Goal: Task Accomplishment & Management: Manage account settings

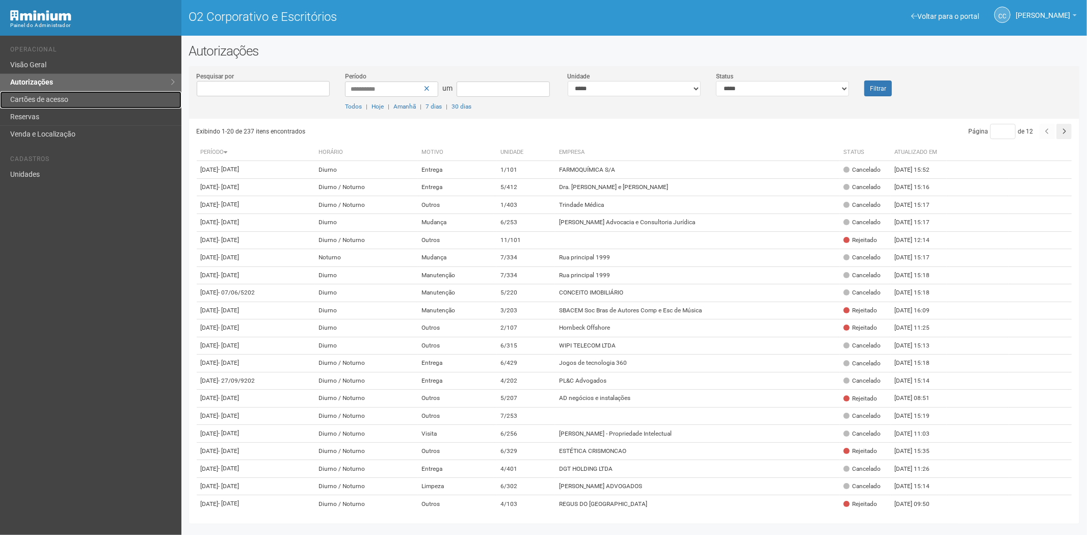
click at [62, 106] on link "Cartões de acesso" at bounding box center [90, 99] width 181 height 17
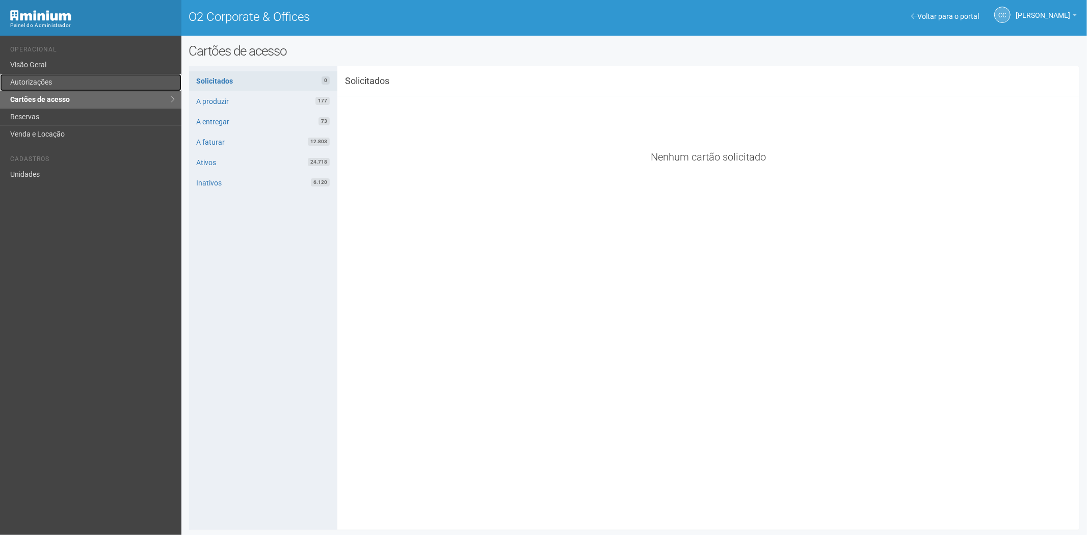
click at [48, 82] on link "Autorizações" at bounding box center [90, 82] width 181 height 17
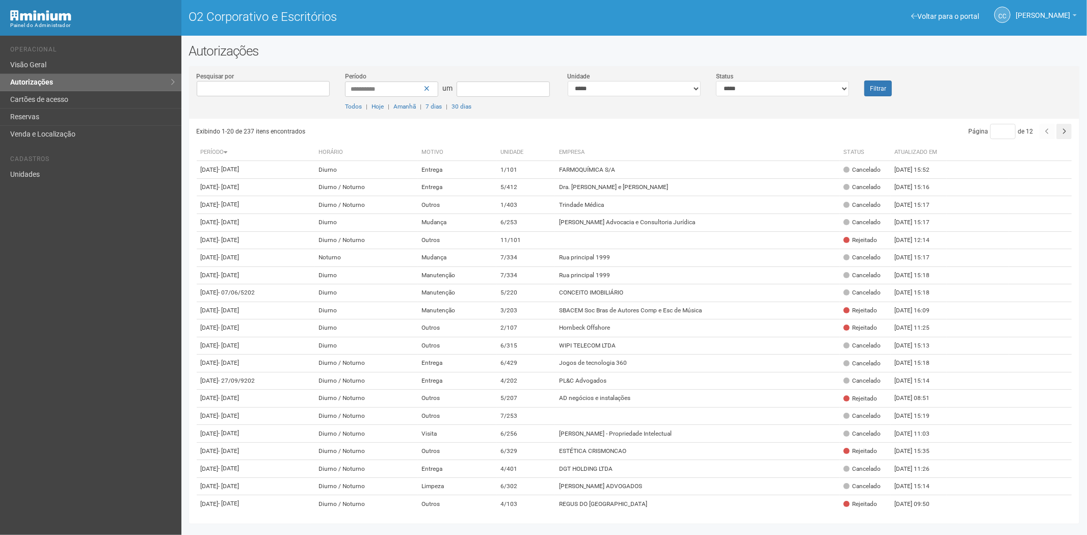
click at [64, 337] on div "Voltar para o portal Operacional Visão Geral Autorizações Cartões de acesso Res…" at bounding box center [90, 286] width 181 height 500
click at [54, 100] on font "Cartões de acesso" at bounding box center [39, 99] width 58 height 8
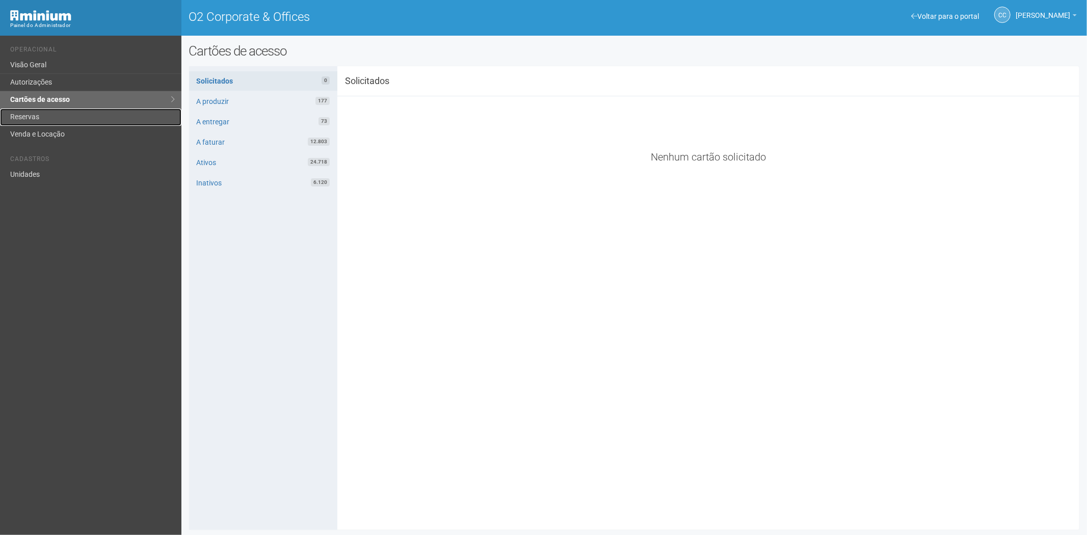
click at [41, 118] on link "Reservas" at bounding box center [90, 117] width 181 height 17
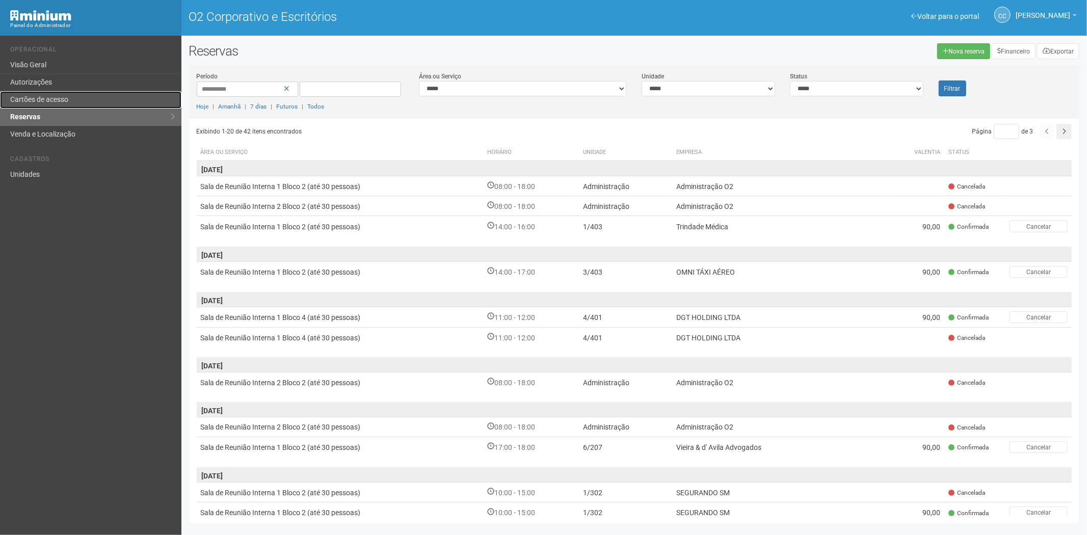
click at [73, 100] on link "Cartões de acesso" at bounding box center [90, 99] width 181 height 17
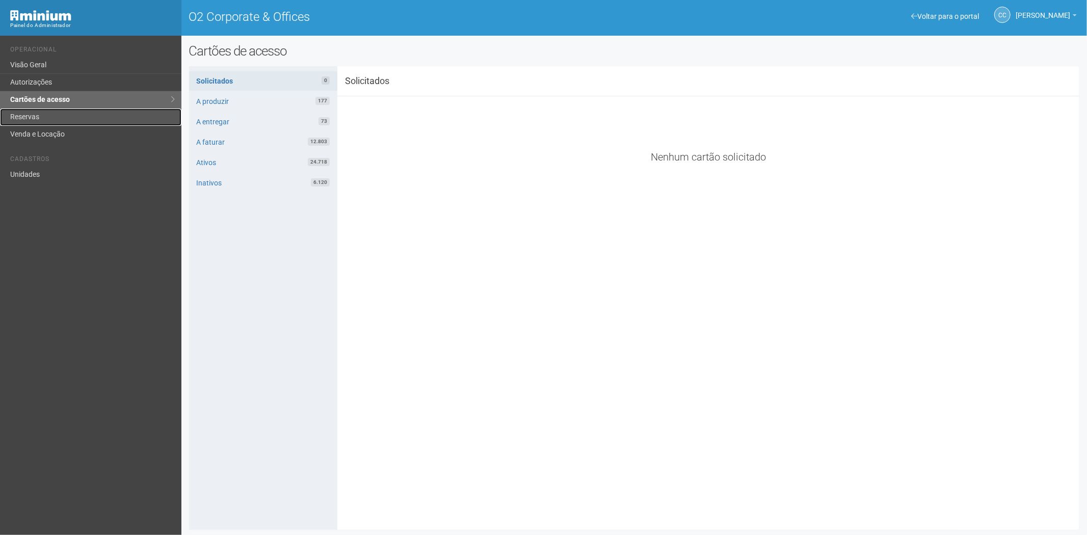
click at [34, 112] on link "Reservas" at bounding box center [90, 117] width 181 height 17
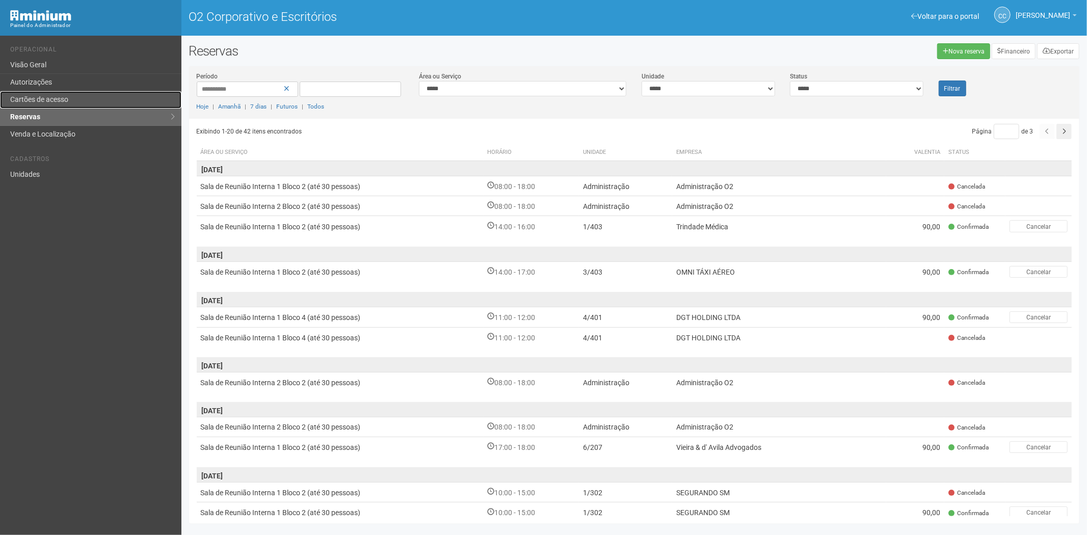
click at [48, 92] on link "Cartões de acesso" at bounding box center [90, 99] width 181 height 17
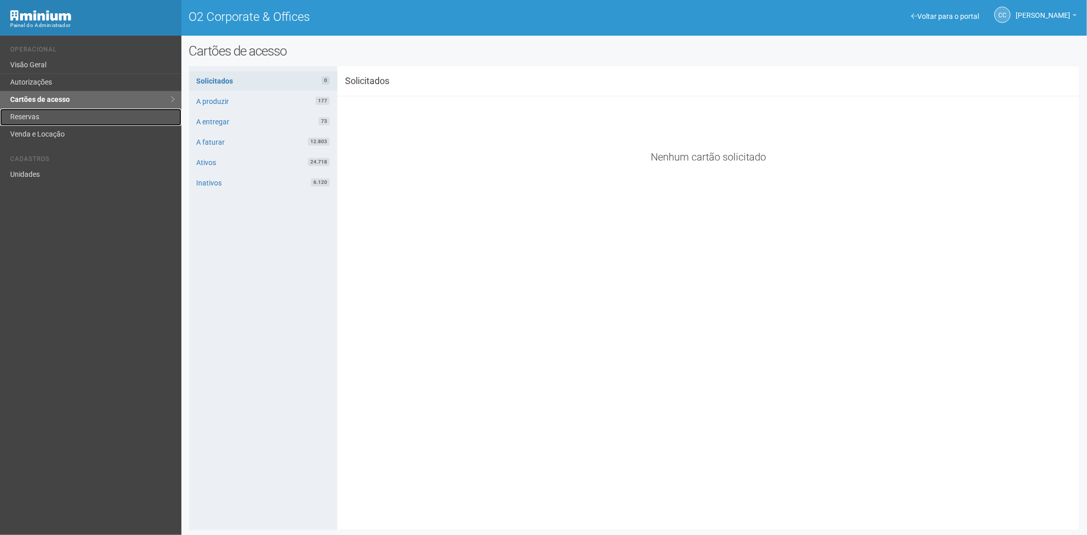
click at [80, 117] on link "Reservas" at bounding box center [90, 117] width 181 height 17
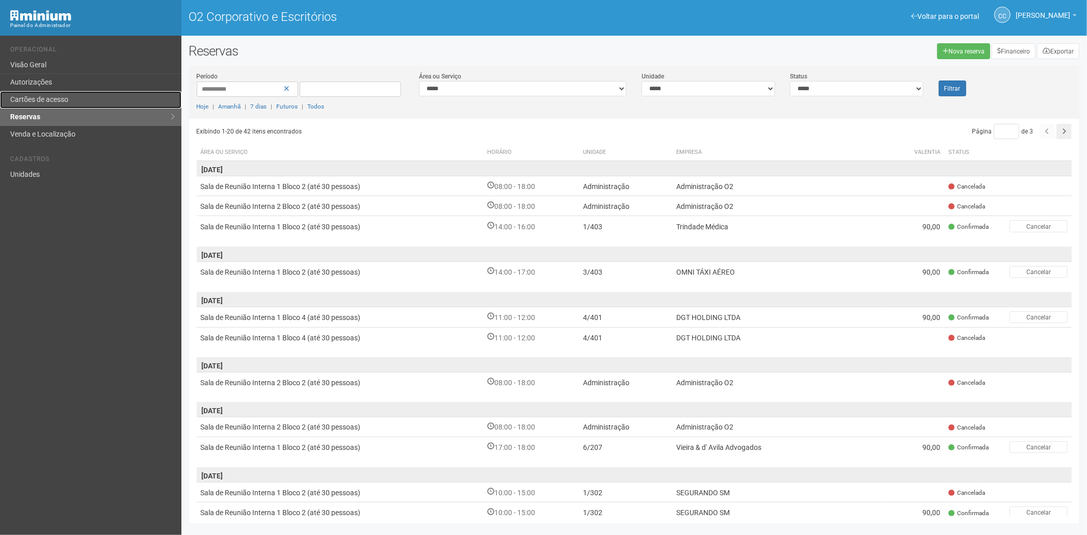
click at [41, 104] on link "Cartões de acesso" at bounding box center [90, 99] width 181 height 17
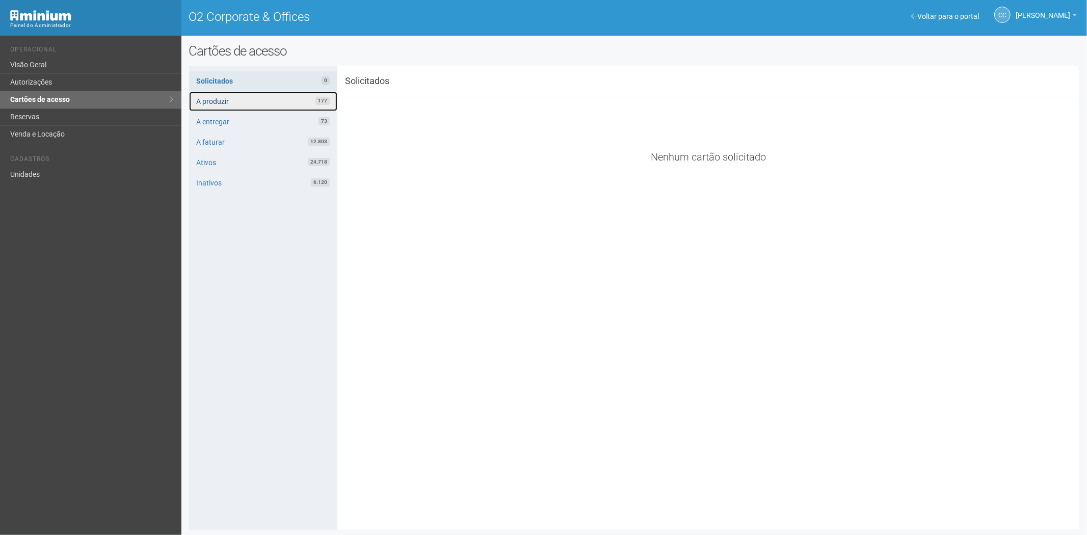
click at [247, 101] on link "A produzir 177" at bounding box center [263, 101] width 148 height 19
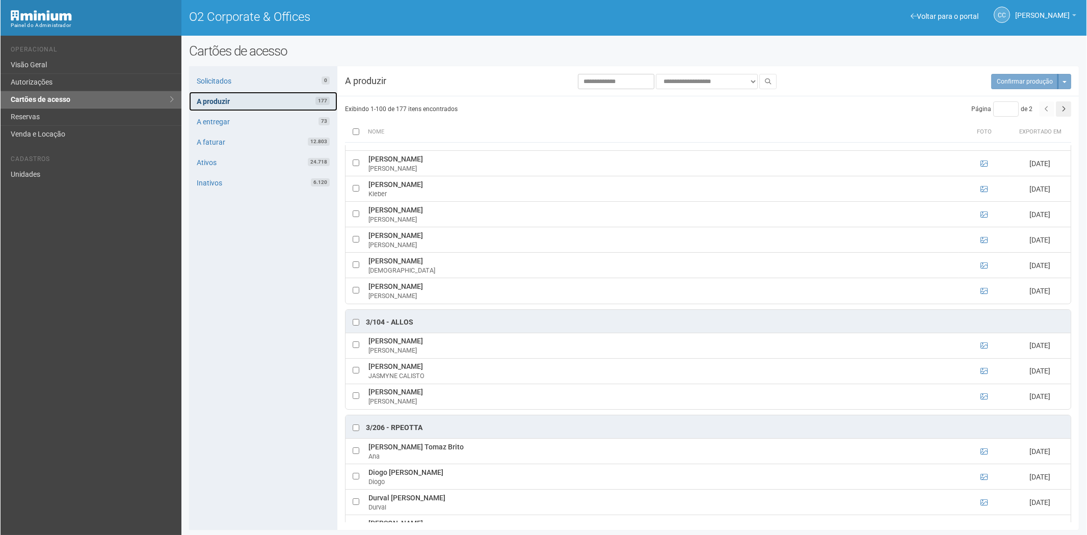
scroll to position [1133, 0]
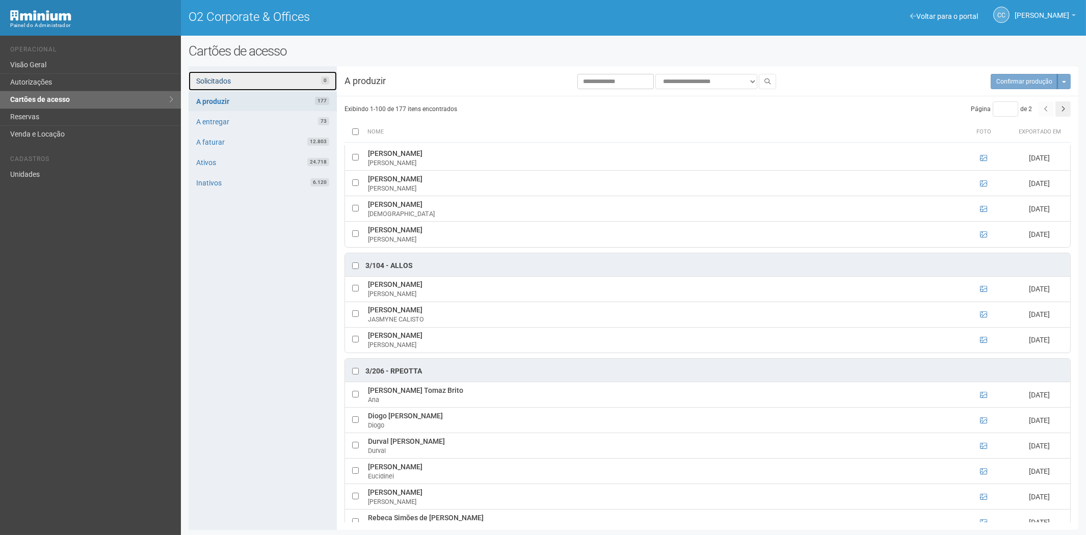
click at [286, 72] on link "Solicitados 0" at bounding box center [263, 80] width 148 height 19
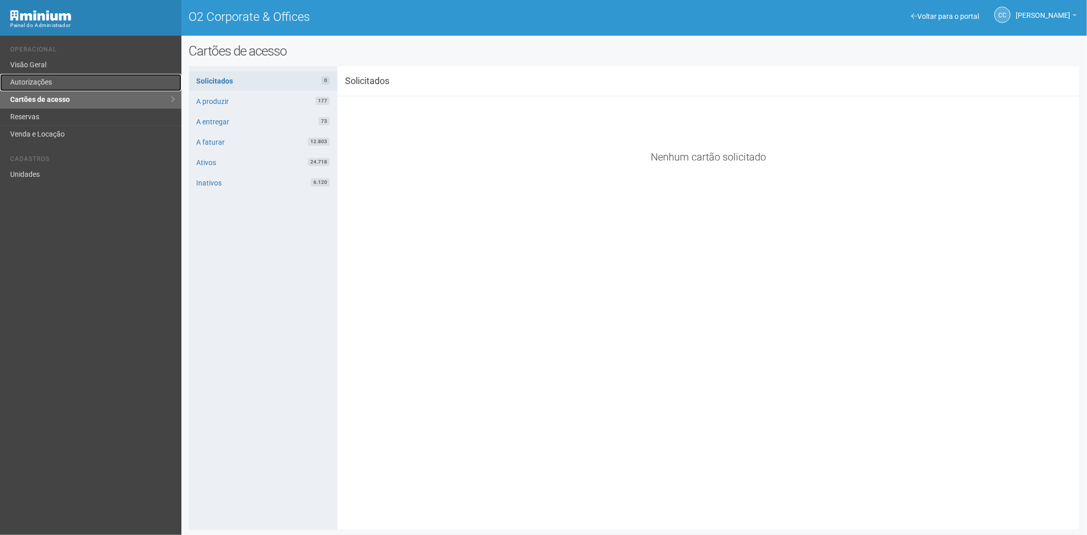
click at [37, 83] on link "Autorizações" at bounding box center [90, 82] width 181 height 17
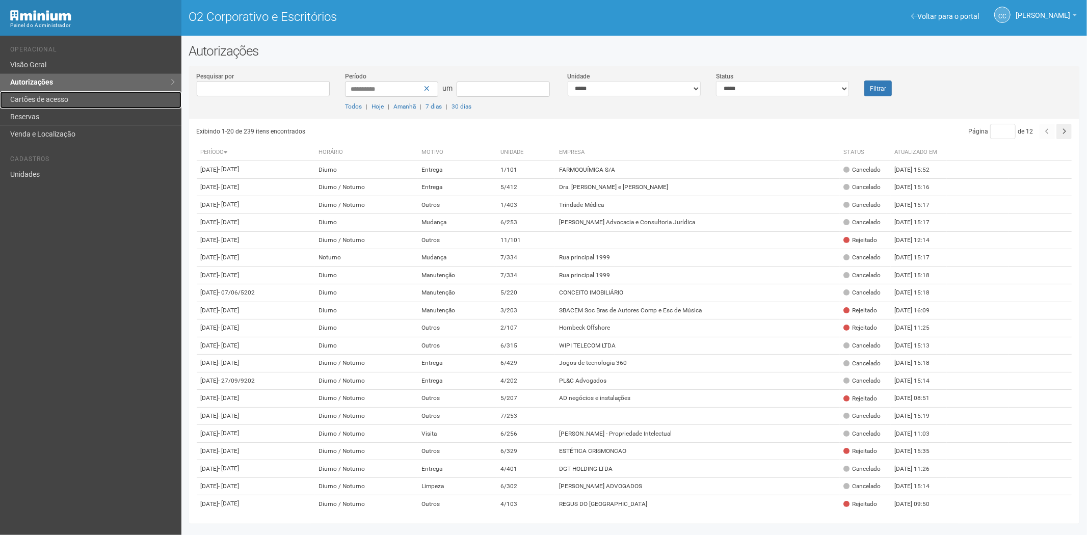
click at [47, 94] on link "Cartões de acesso" at bounding box center [90, 99] width 181 height 17
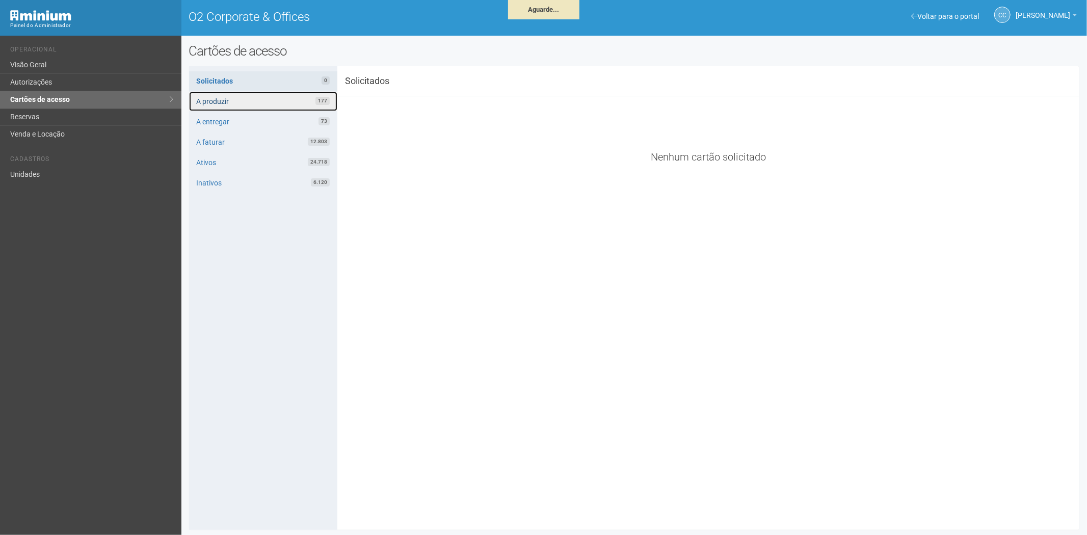
click at [241, 97] on link "A produzir 177" at bounding box center [263, 101] width 148 height 19
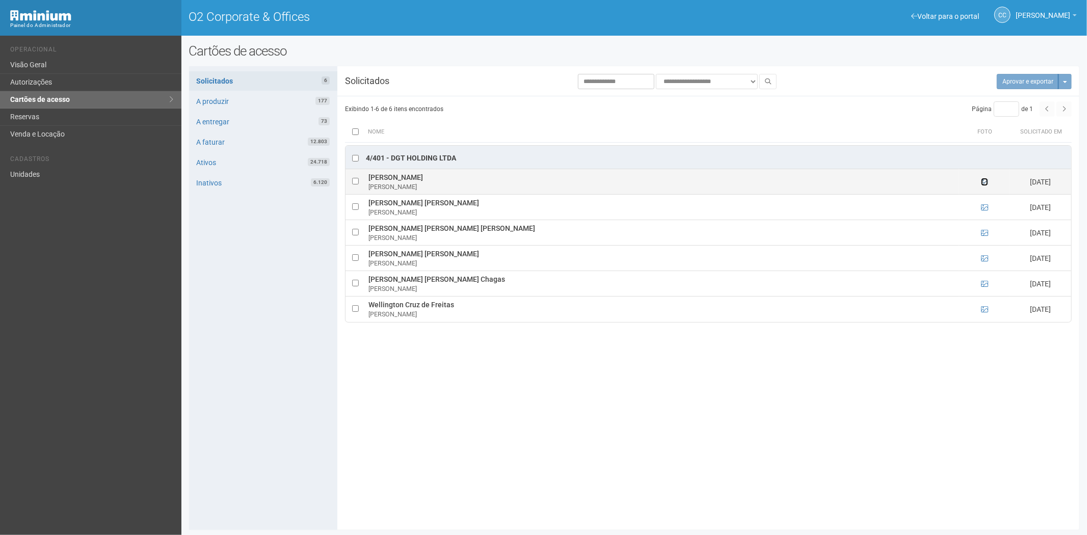
click at [986, 182] on icon at bounding box center [984, 181] width 7 height 7
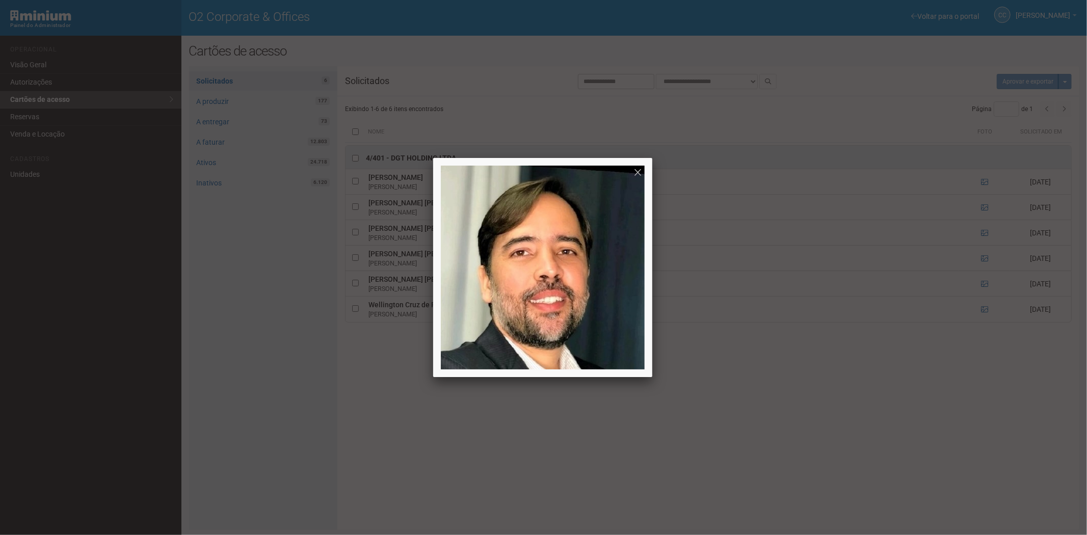
click at [986, 181] on div at bounding box center [543, 267] width 1087 height 535
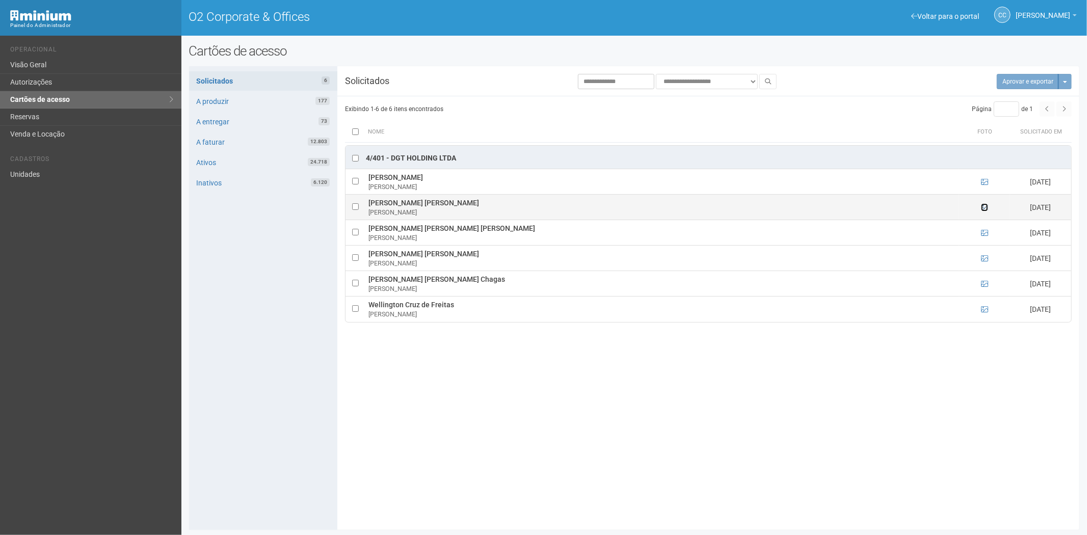
click at [985, 205] on icon at bounding box center [984, 207] width 7 height 7
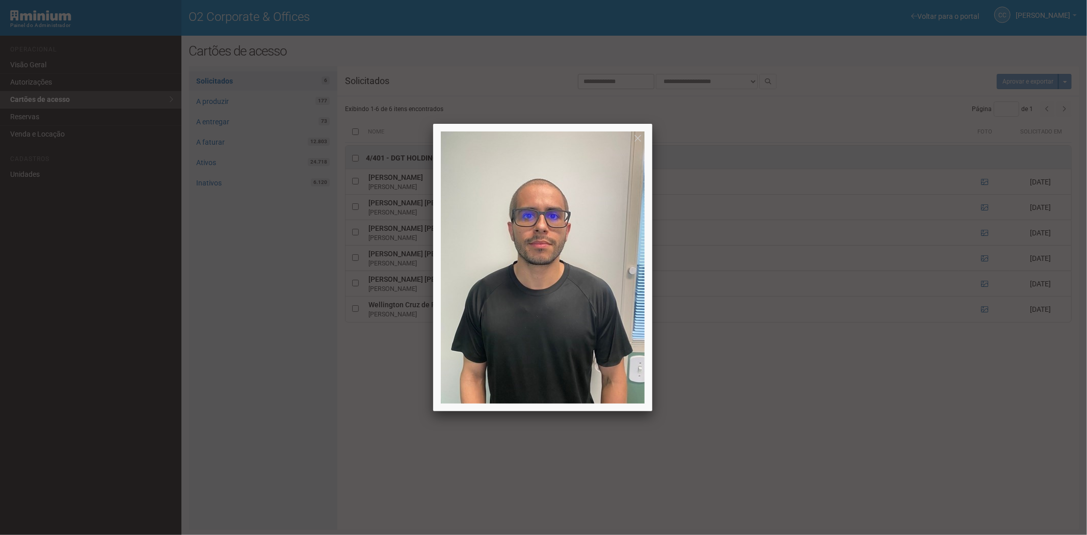
drag, startPoint x: 985, startPoint y: 198, endPoint x: 985, endPoint y: 216, distance: 18.4
click at [985, 201] on div at bounding box center [543, 267] width 1087 height 535
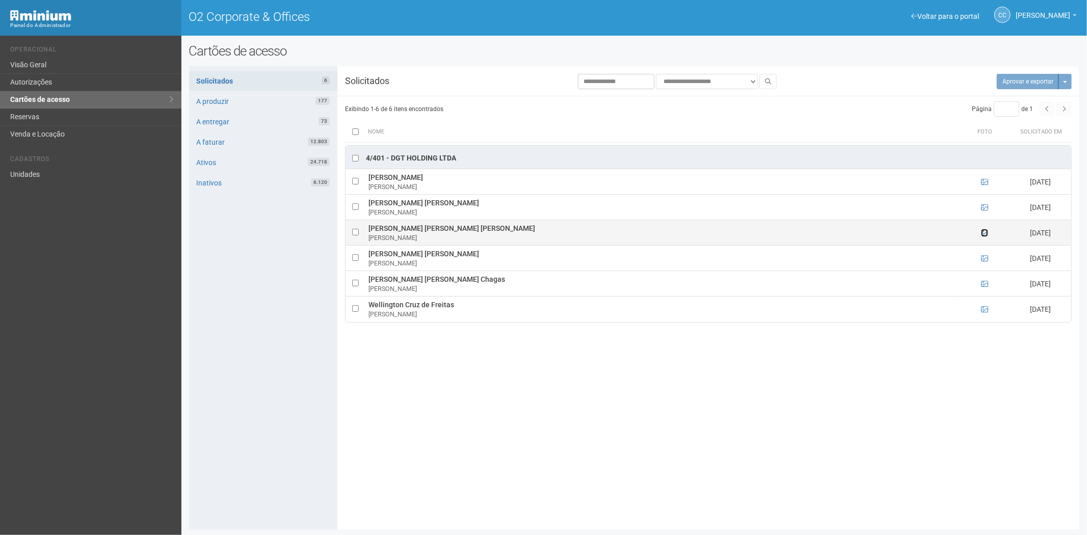
click at [985, 232] on icon at bounding box center [984, 232] width 7 height 7
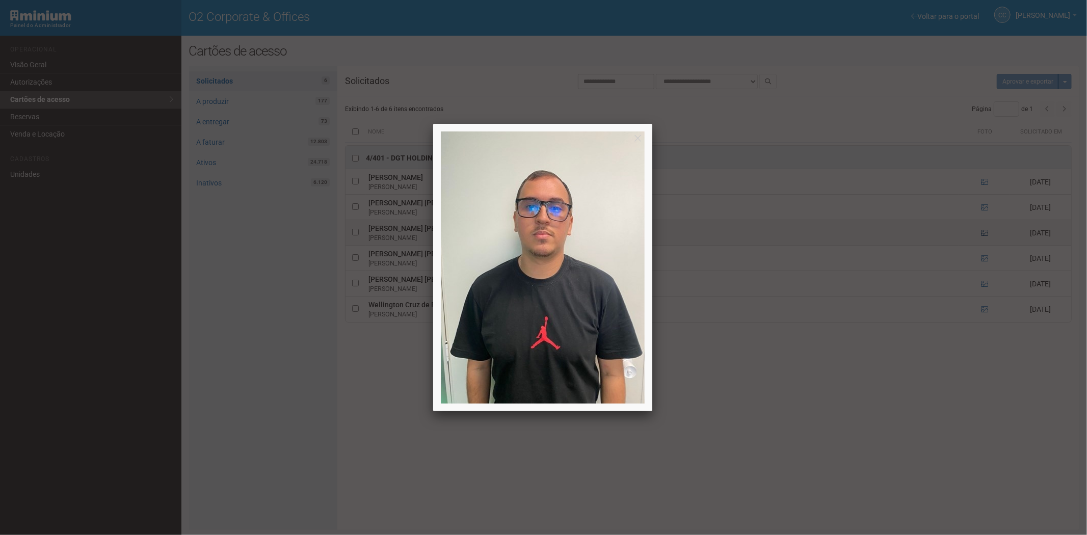
click at [985, 232] on div at bounding box center [543, 267] width 1087 height 535
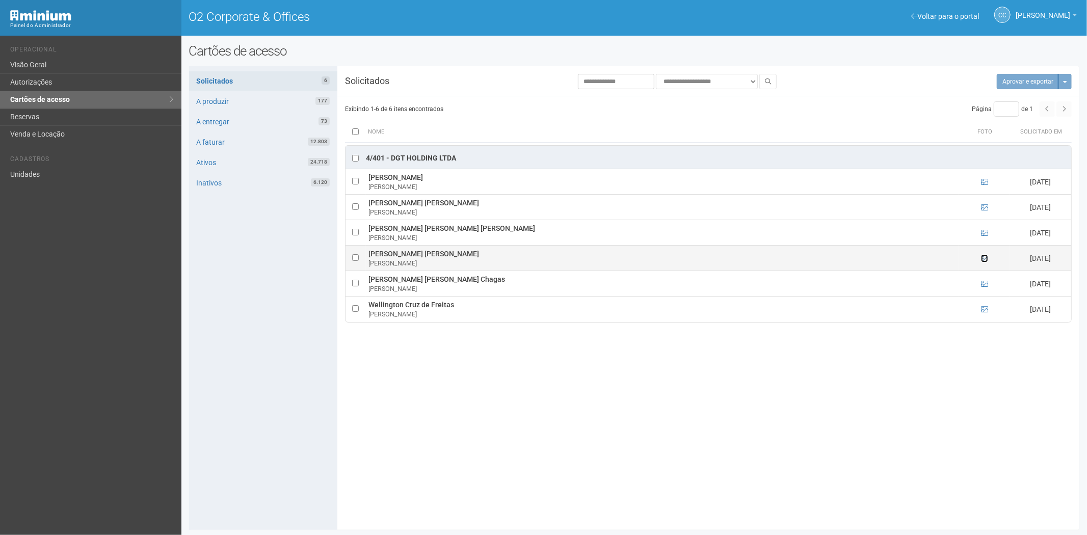
click at [984, 260] on icon at bounding box center [984, 258] width 7 height 7
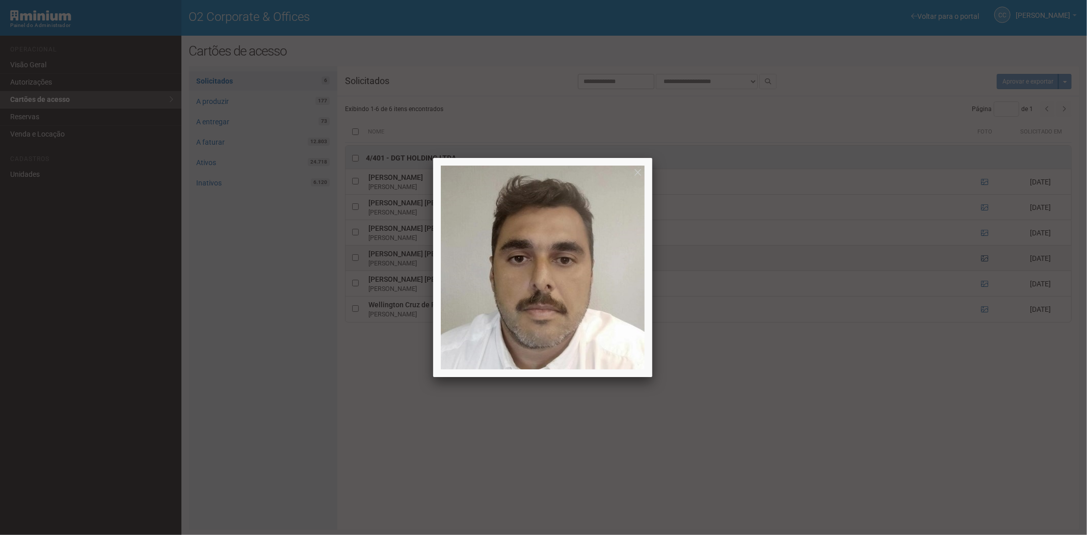
click at [984, 260] on div at bounding box center [543, 267] width 1087 height 535
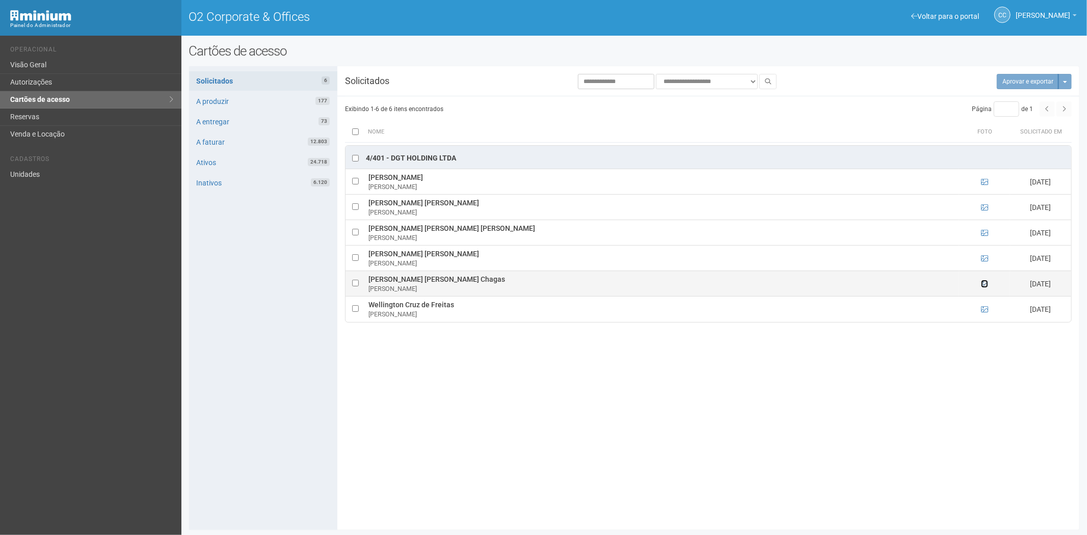
click at [985, 284] on icon at bounding box center [984, 283] width 7 height 7
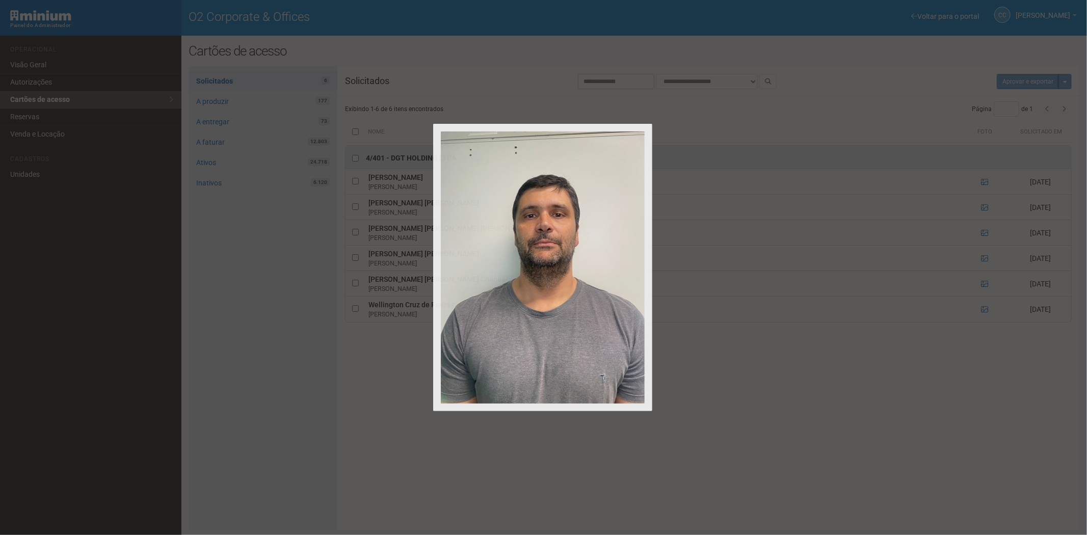
click at [985, 281] on div at bounding box center [543, 267] width 1087 height 535
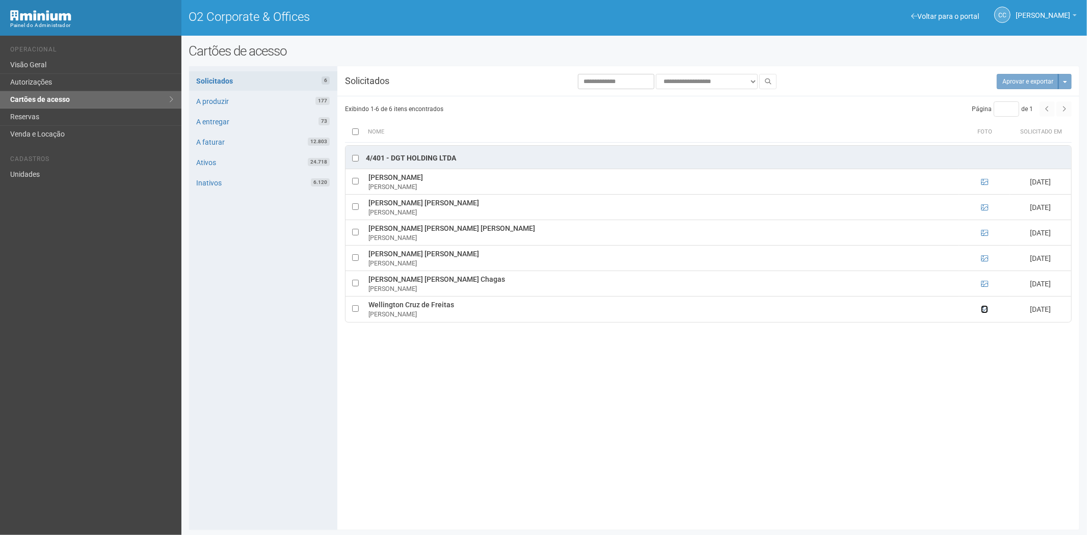
click at [984, 309] on icon at bounding box center [984, 309] width 7 height 7
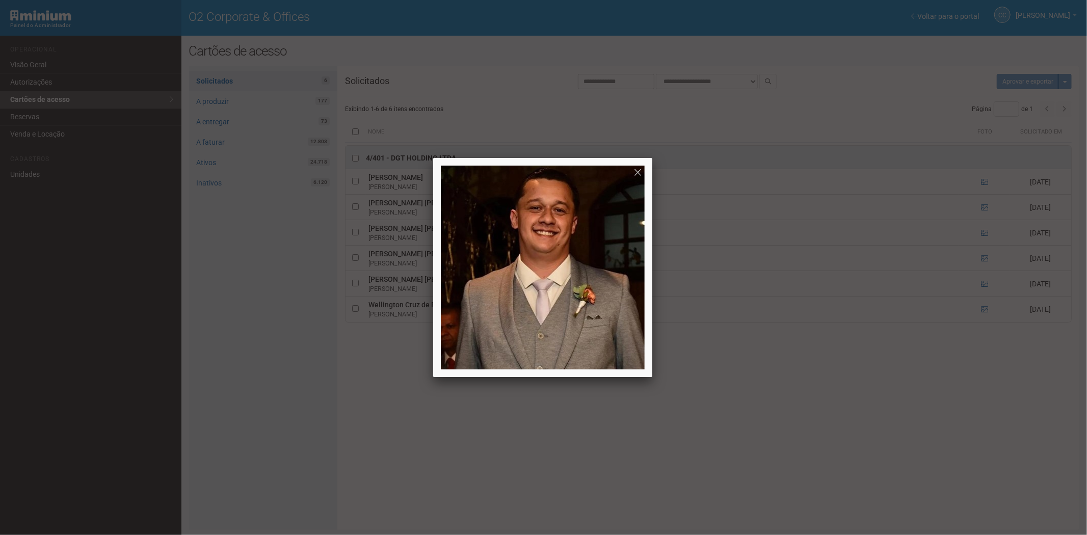
click at [984, 309] on div at bounding box center [543, 267] width 1087 height 535
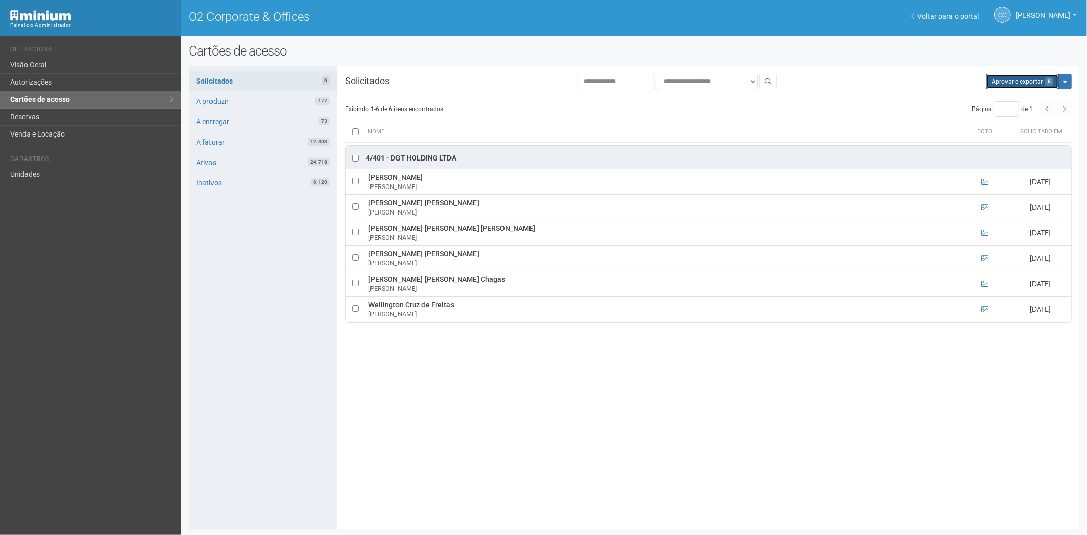
drag, startPoint x: 1013, startPoint y: 74, endPoint x: 579, endPoint y: 58, distance: 434.6
click at [1012, 75] on button "Aprovar e exportar 6" at bounding box center [1022, 81] width 73 height 15
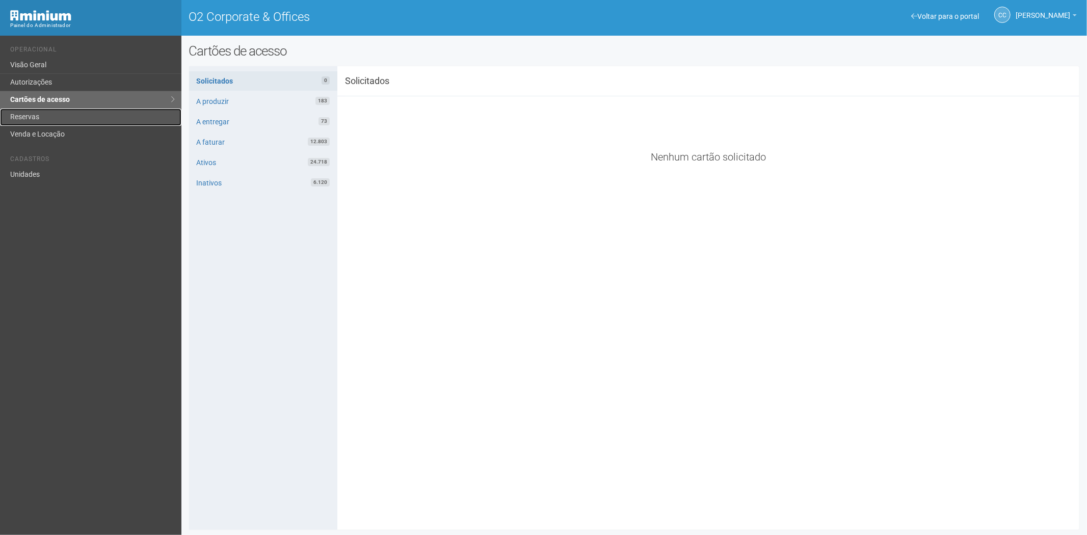
click at [54, 118] on link "Reservas" at bounding box center [90, 117] width 181 height 17
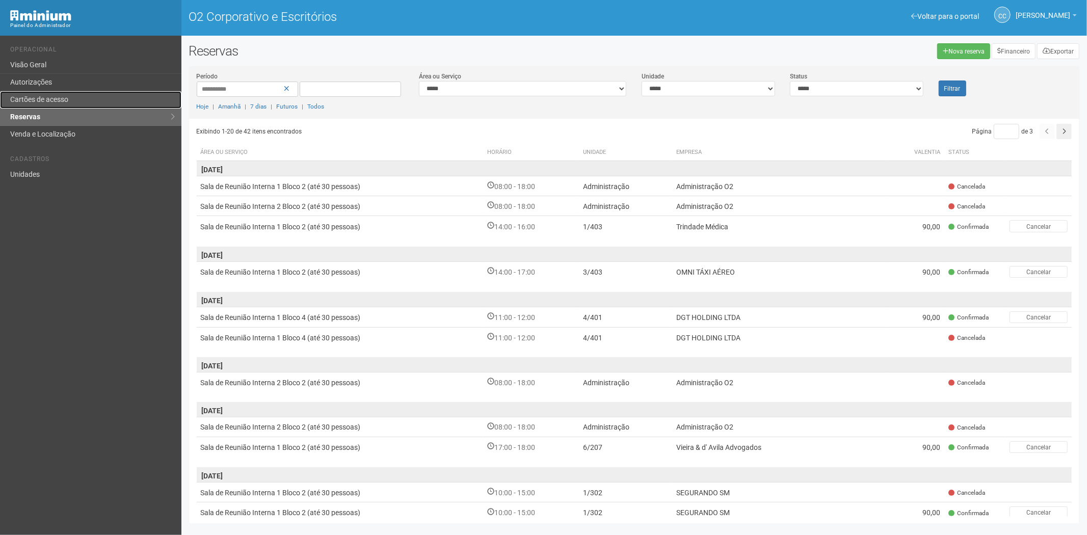
click at [59, 97] on font "Cartões de acesso" at bounding box center [39, 99] width 58 height 8
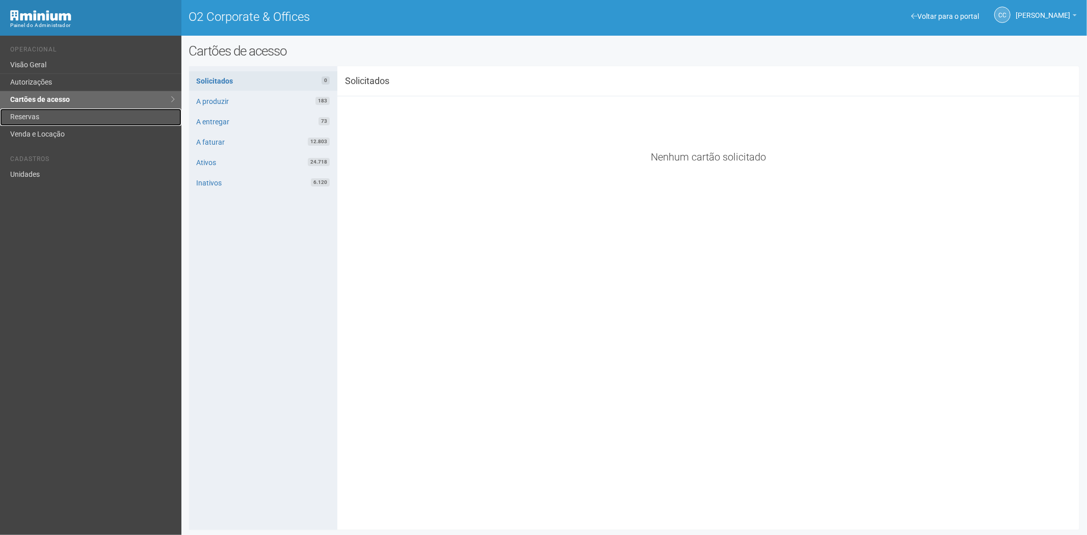
click at [60, 111] on link "Reservas" at bounding box center [90, 117] width 181 height 17
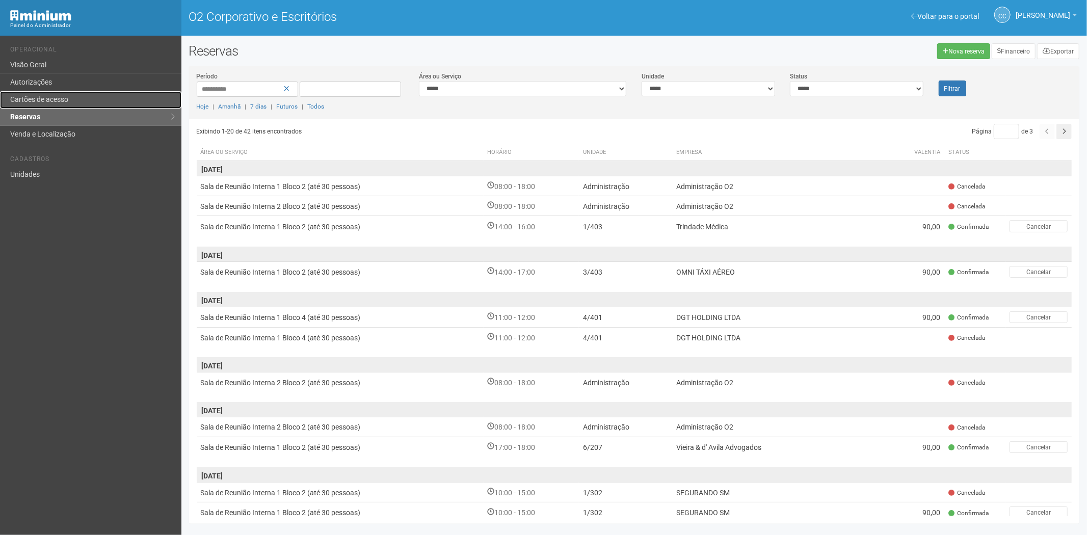
click at [71, 107] on link "Cartões de acesso" at bounding box center [90, 99] width 181 height 17
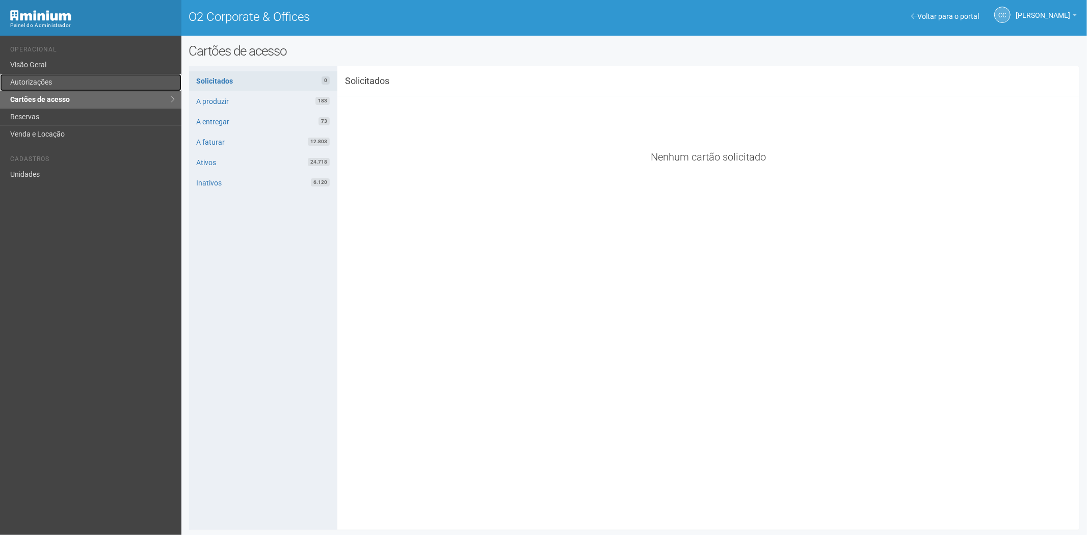
click at [53, 82] on link "Autorizações" at bounding box center [90, 82] width 181 height 17
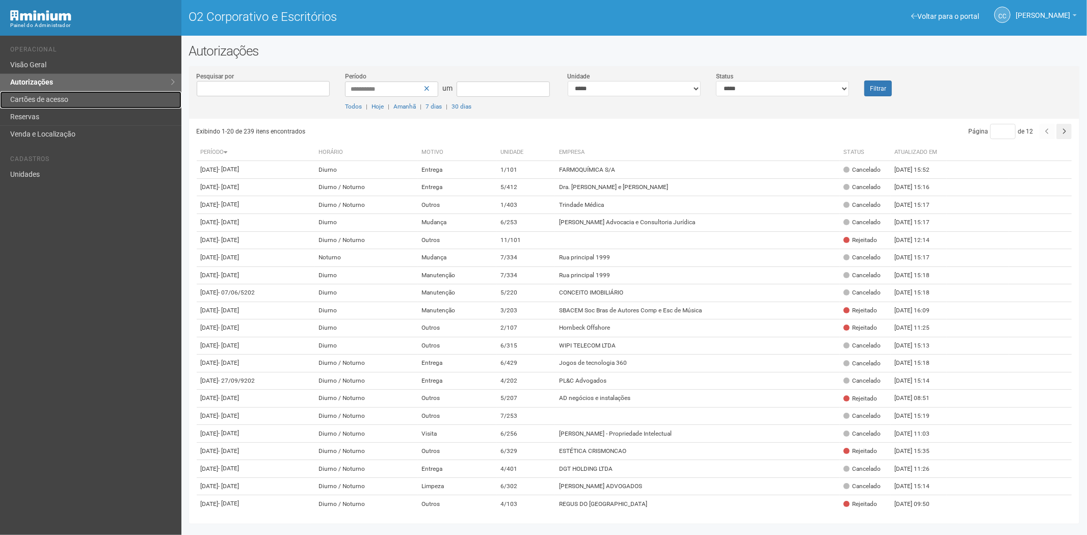
click at [80, 93] on link "Cartões de acesso" at bounding box center [90, 99] width 181 height 17
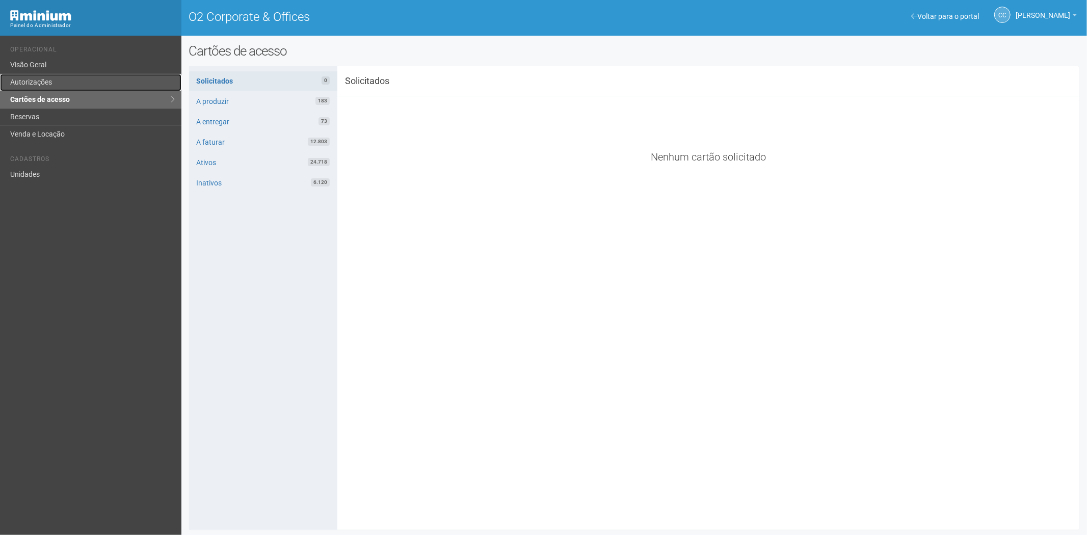
click at [33, 79] on link "Autorizações" at bounding box center [90, 82] width 181 height 17
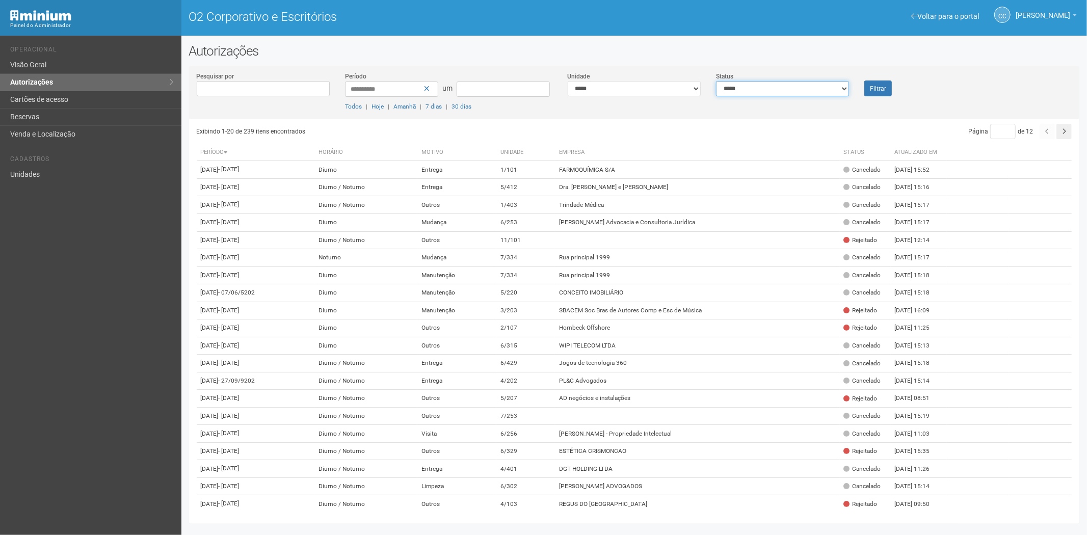
drag, startPoint x: 757, startPoint y: 87, endPoint x: 752, endPoint y: 94, distance: 8.9
click at [757, 87] on select "**********" at bounding box center [782, 88] width 133 height 15
select select "*"
click at [716, 81] on select "**********" at bounding box center [782, 88] width 133 height 15
click at [868, 86] on button "Filtrar" at bounding box center [878, 89] width 28 height 16
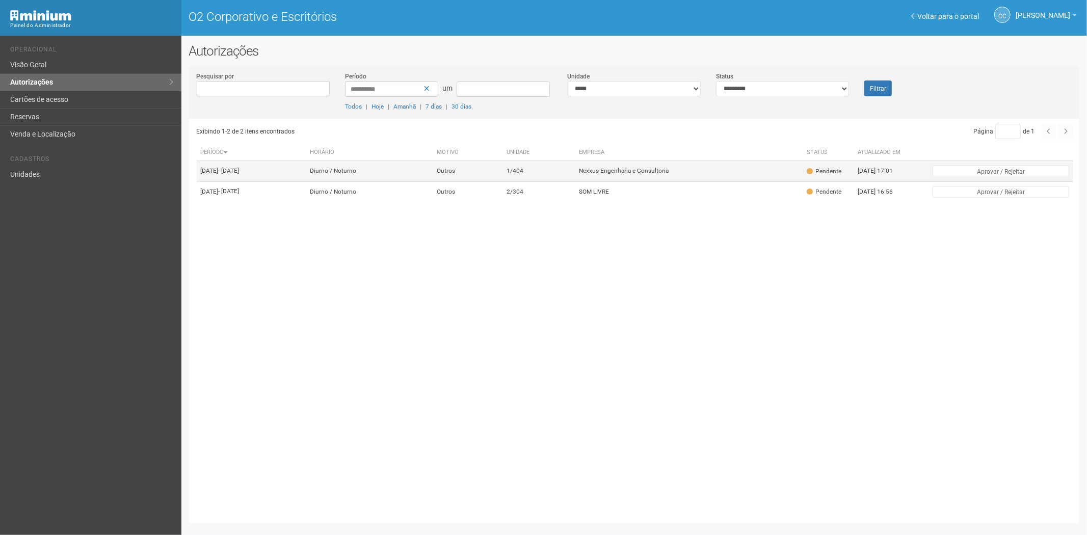
click at [575, 175] on td "1/404" at bounding box center [539, 171] width 72 height 20
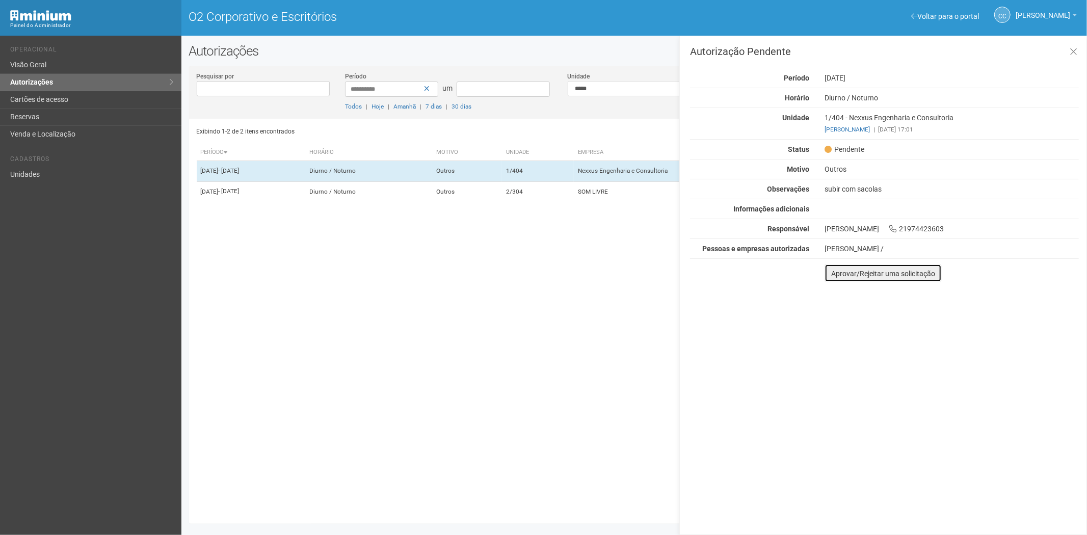
click at [836, 275] on font "Aprovar/Rejeitar uma solicitação" at bounding box center [883, 274] width 104 height 8
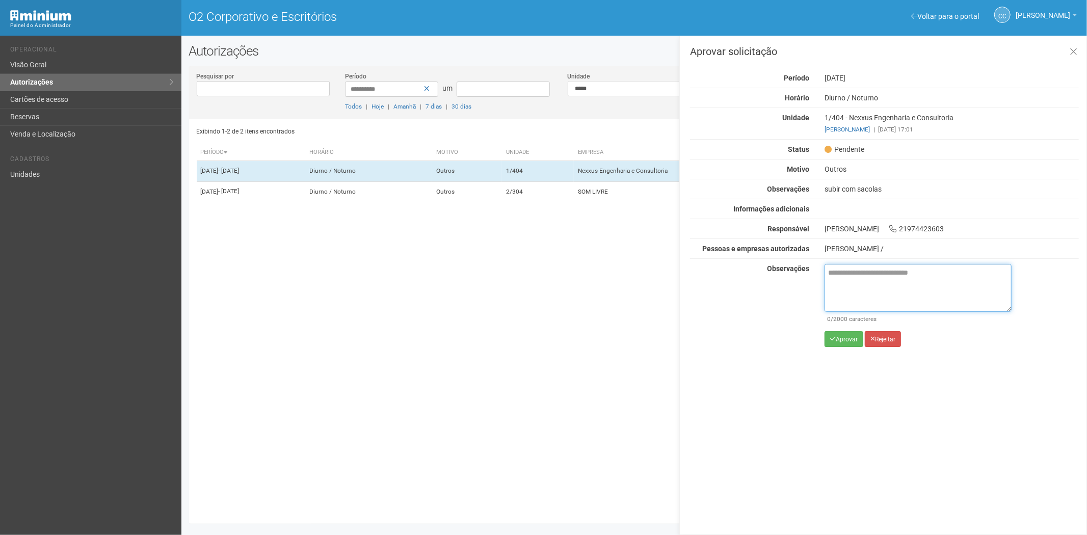
click at [838, 283] on textarea at bounding box center [918, 288] width 187 height 48
paste textarea "**********"
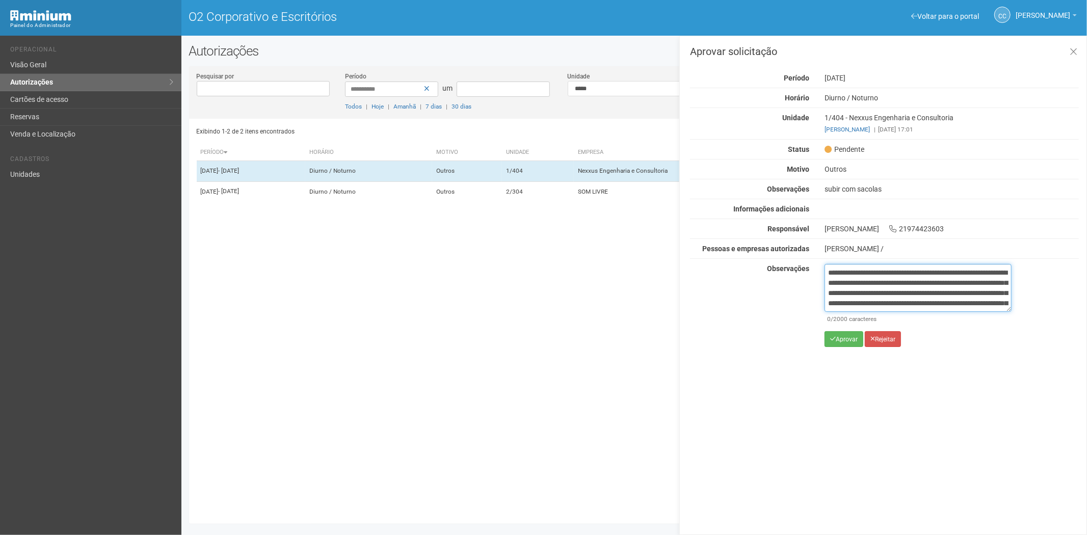
scroll to position [57, 0]
type textarea "**********"
click at [835, 338] on icon "submit" at bounding box center [833, 339] width 6 height 6
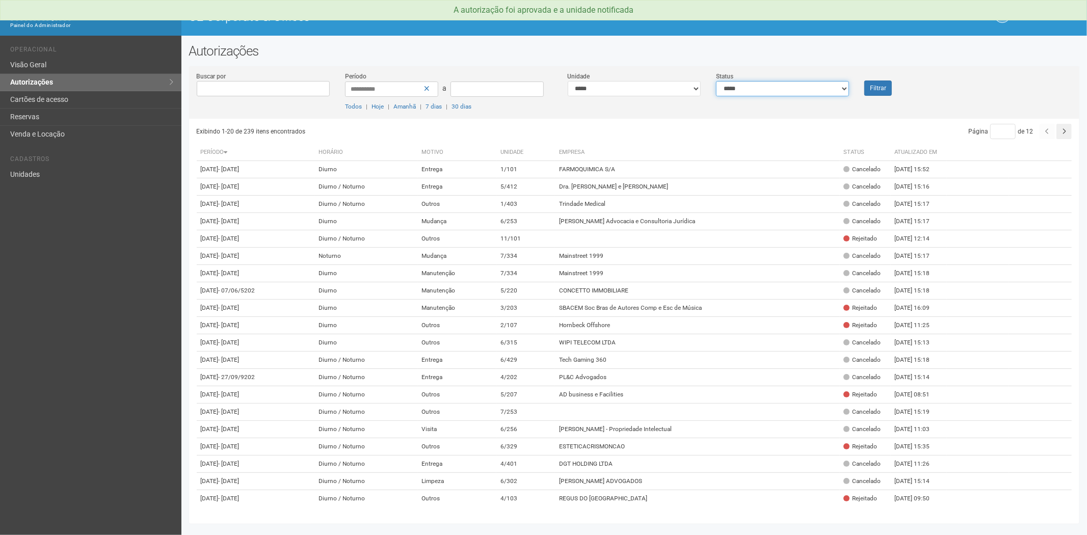
click at [772, 85] on select "**********" at bounding box center [782, 88] width 133 height 15
select select "*"
click at [716, 81] on select "**********" at bounding box center [782, 88] width 133 height 15
click at [878, 89] on button "Filtrar" at bounding box center [878, 88] width 28 height 15
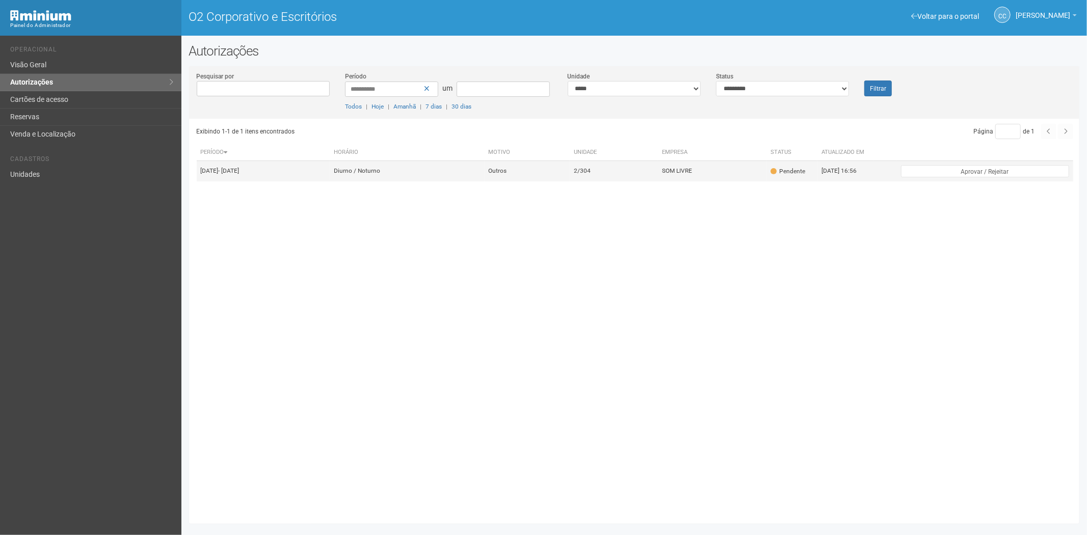
click at [692, 174] on font "SOM LIVRE" at bounding box center [677, 171] width 30 height 7
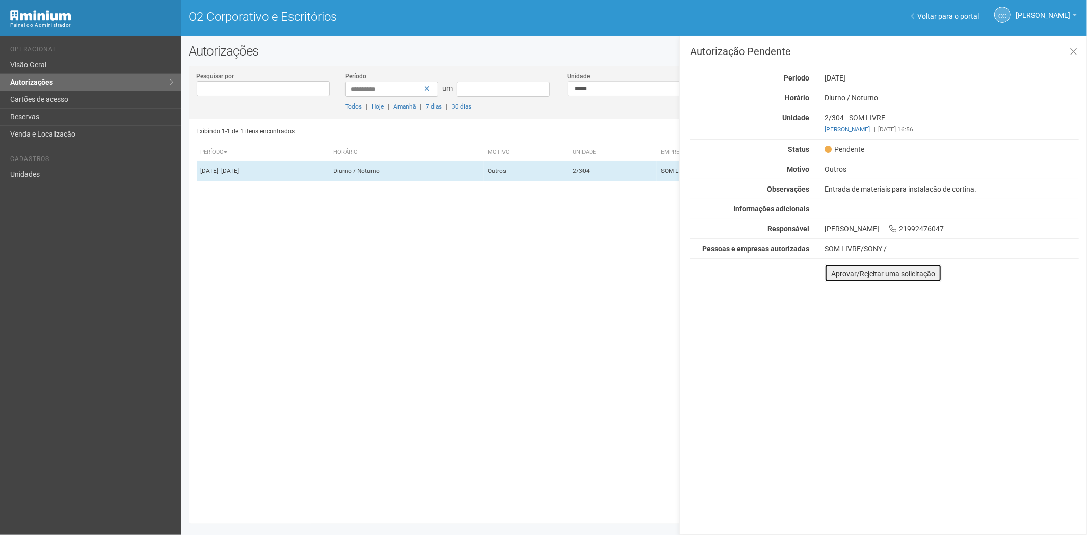
click at [832, 278] on button "Aprovar/Rejeitar uma solicitação" at bounding box center [883, 273] width 117 height 18
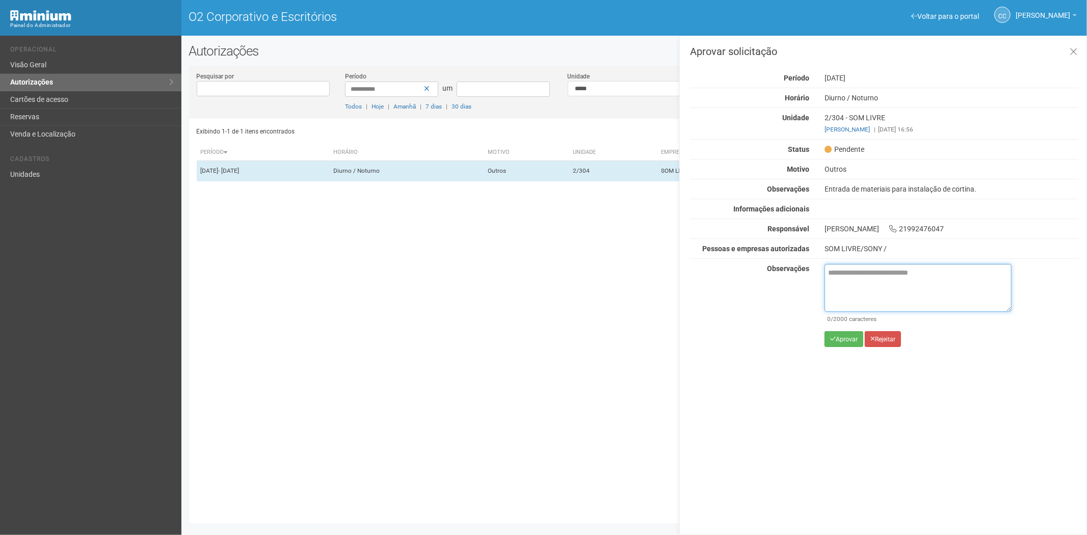
click at [840, 279] on textarea at bounding box center [918, 288] width 187 height 48
paste textarea "**********"
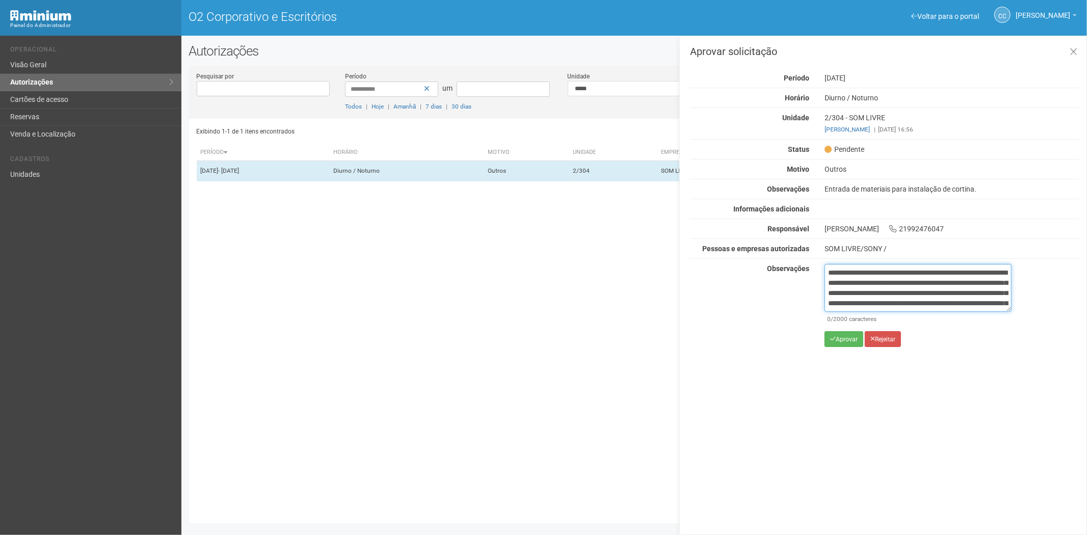
scroll to position [57, 0]
type textarea "**********"
click at [838, 339] on font "Aprovar" at bounding box center [847, 339] width 22 height 7
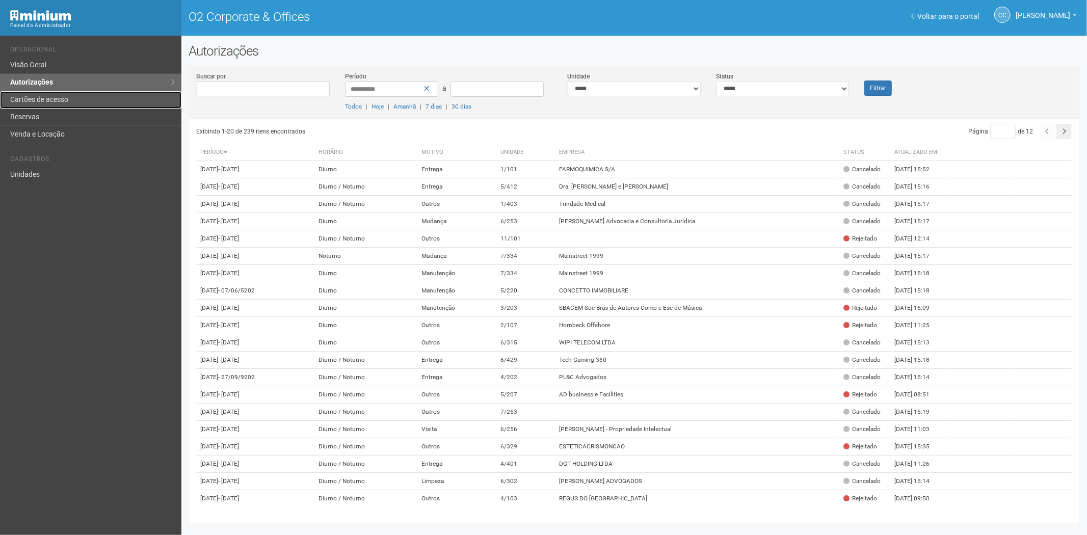
click at [37, 97] on link "Cartões de acesso" at bounding box center [90, 99] width 181 height 17
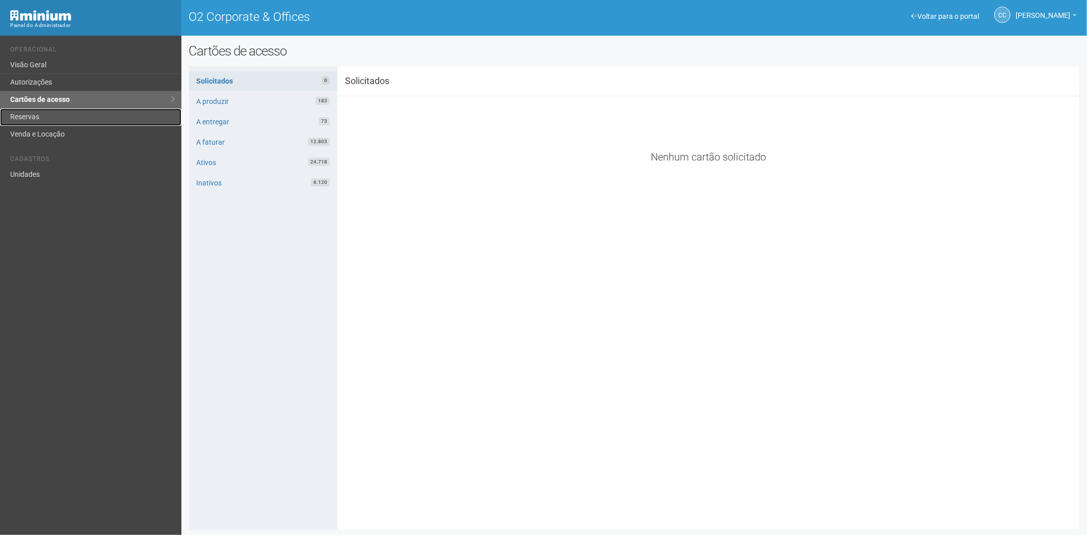
click at [49, 113] on link "Reservas" at bounding box center [90, 117] width 181 height 17
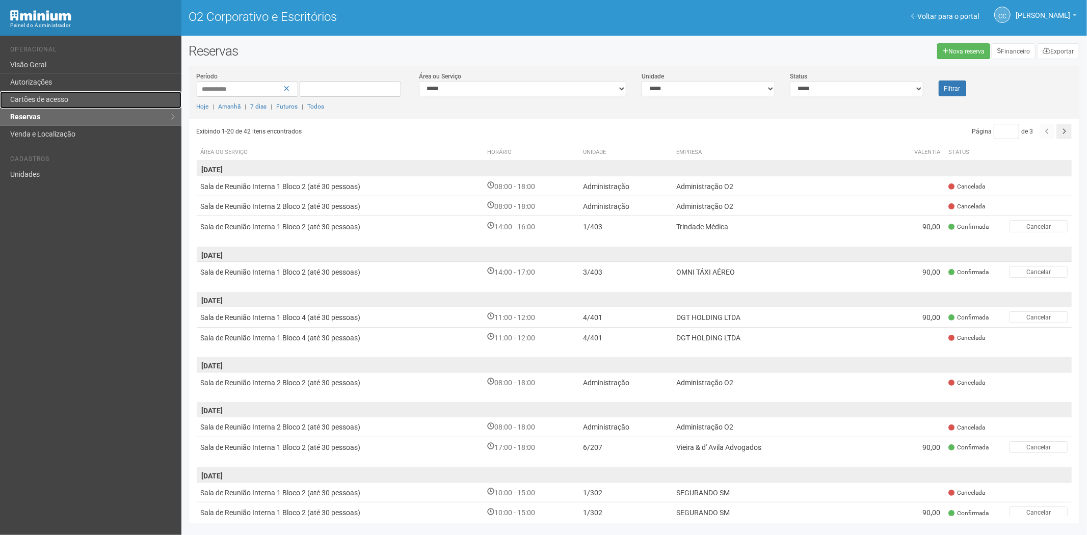
click at [99, 98] on link "Cartões de acesso" at bounding box center [90, 99] width 181 height 17
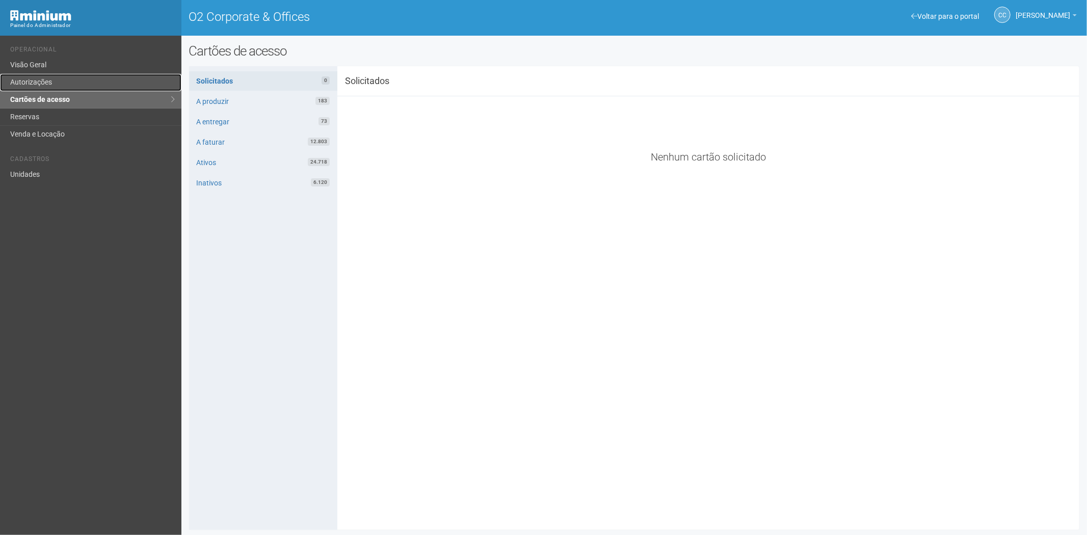
click at [55, 82] on link "Autorizações" at bounding box center [90, 82] width 181 height 17
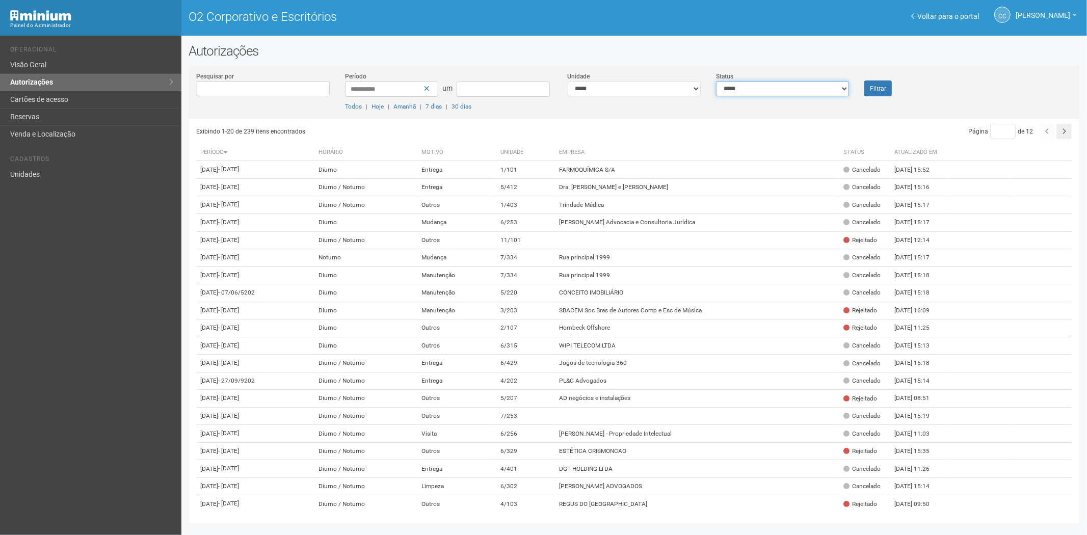
drag, startPoint x: 740, startPoint y: 87, endPoint x: 736, endPoint y: 94, distance: 8.7
click at [740, 87] on select "**********" at bounding box center [782, 88] width 133 height 15
select select "*"
click at [716, 81] on select "**********" at bounding box center [782, 88] width 133 height 15
click at [883, 92] on button "Filtrar" at bounding box center [878, 89] width 28 height 16
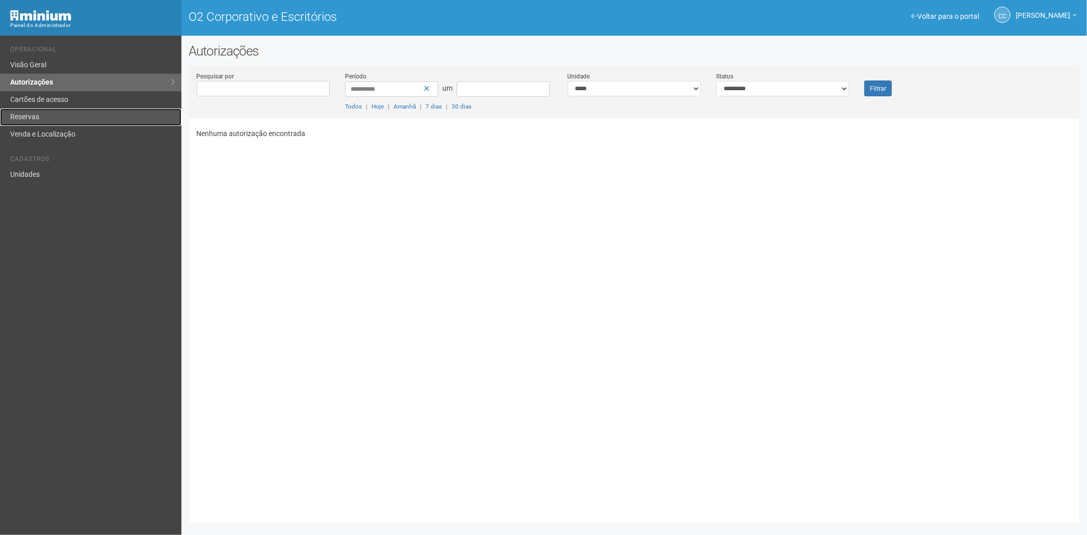
click at [48, 115] on link "Reservas" at bounding box center [90, 117] width 181 height 17
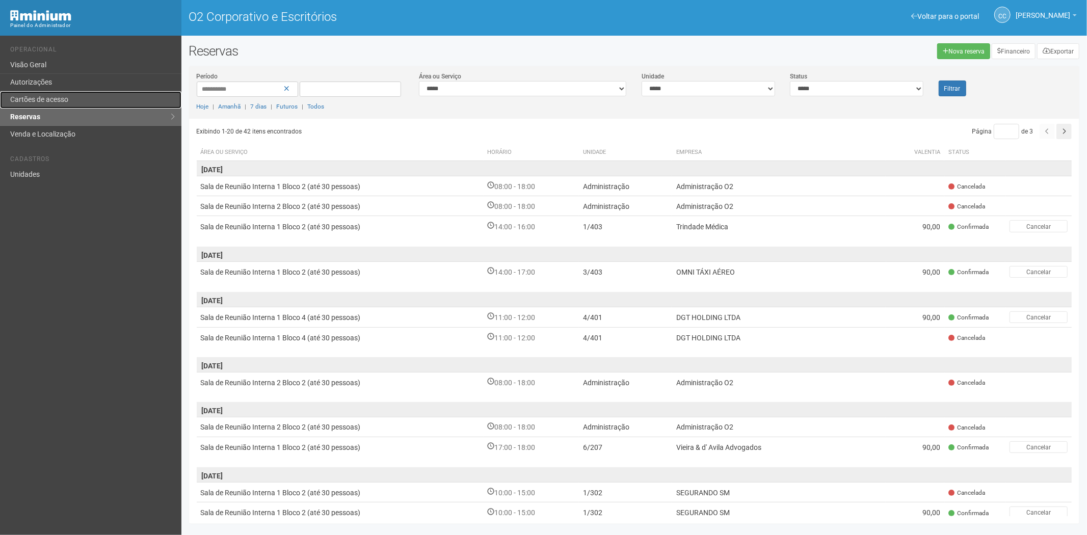
click at [63, 92] on link "Cartões de acesso" at bounding box center [90, 99] width 181 height 17
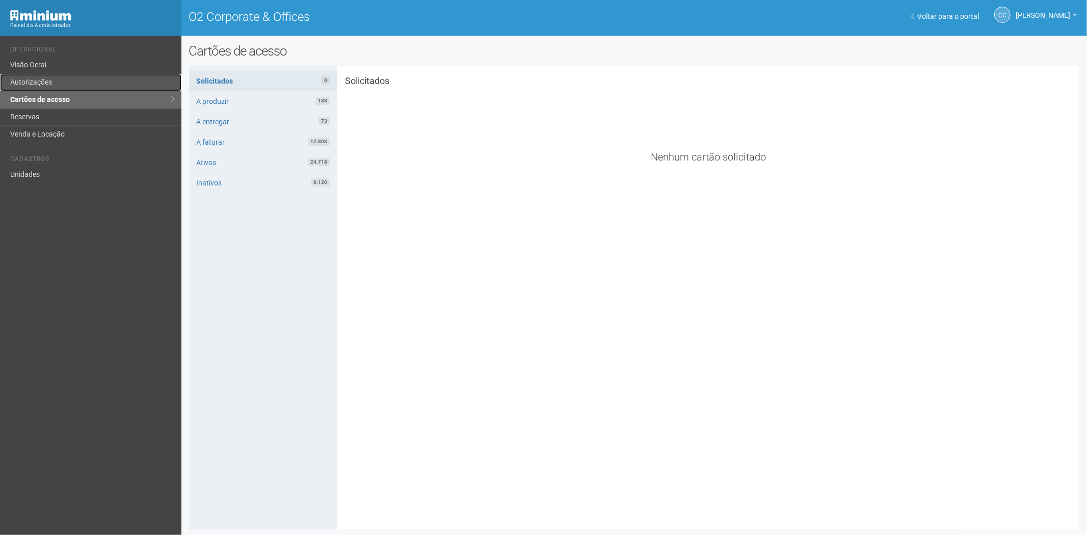
click at [47, 82] on link "Autorizações" at bounding box center [90, 82] width 181 height 17
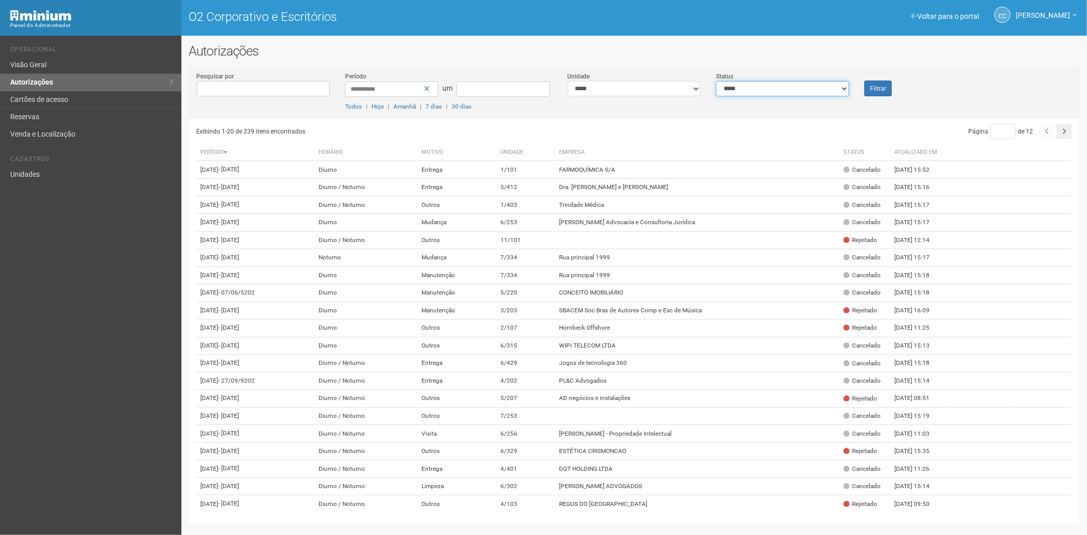
click at [757, 95] on select "**********" at bounding box center [782, 88] width 133 height 15
select select "*"
click at [716, 81] on select "**********" at bounding box center [782, 88] width 133 height 15
click at [879, 90] on font "Filtrar" at bounding box center [878, 88] width 16 height 7
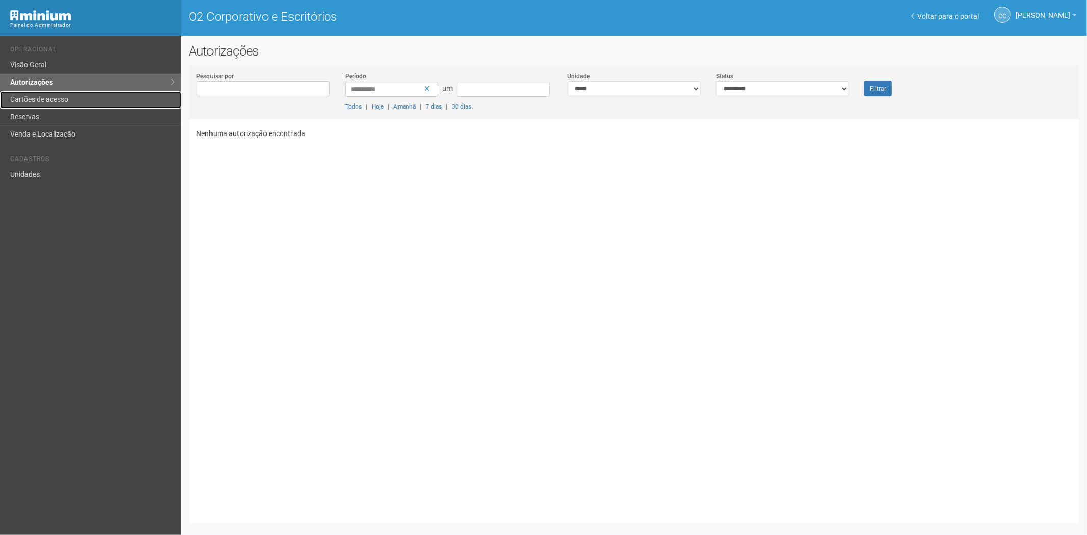
click at [52, 102] on font "Cartões de acesso" at bounding box center [39, 99] width 58 height 8
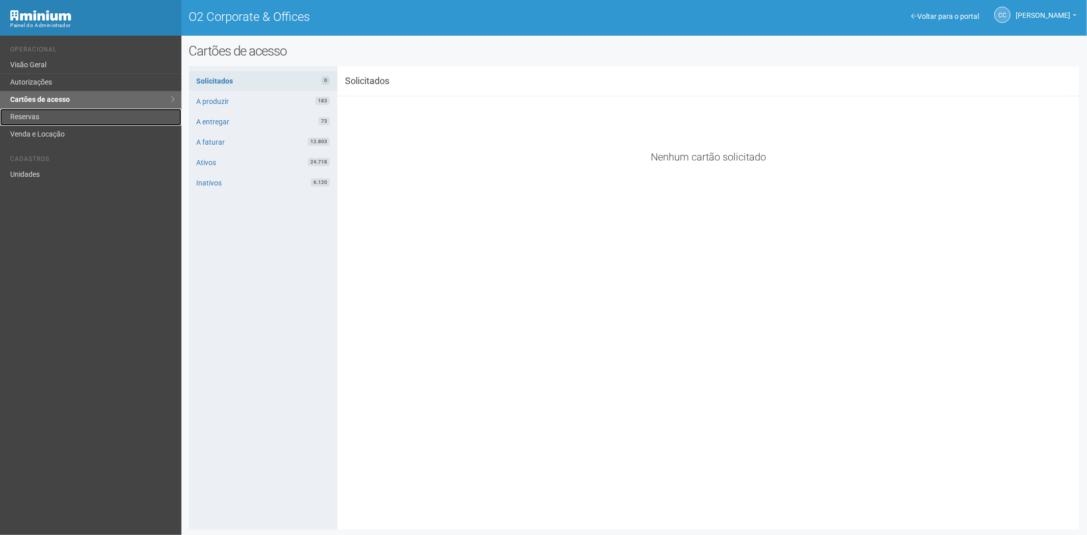
click at [84, 117] on link "Reservas" at bounding box center [90, 117] width 181 height 17
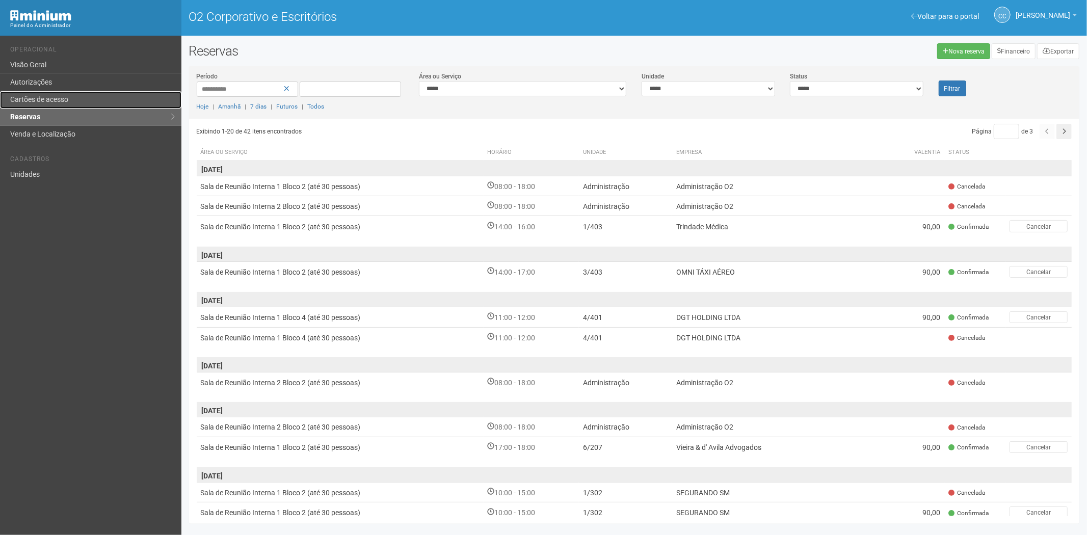
click at [73, 92] on link "Cartões de acesso" at bounding box center [90, 99] width 181 height 17
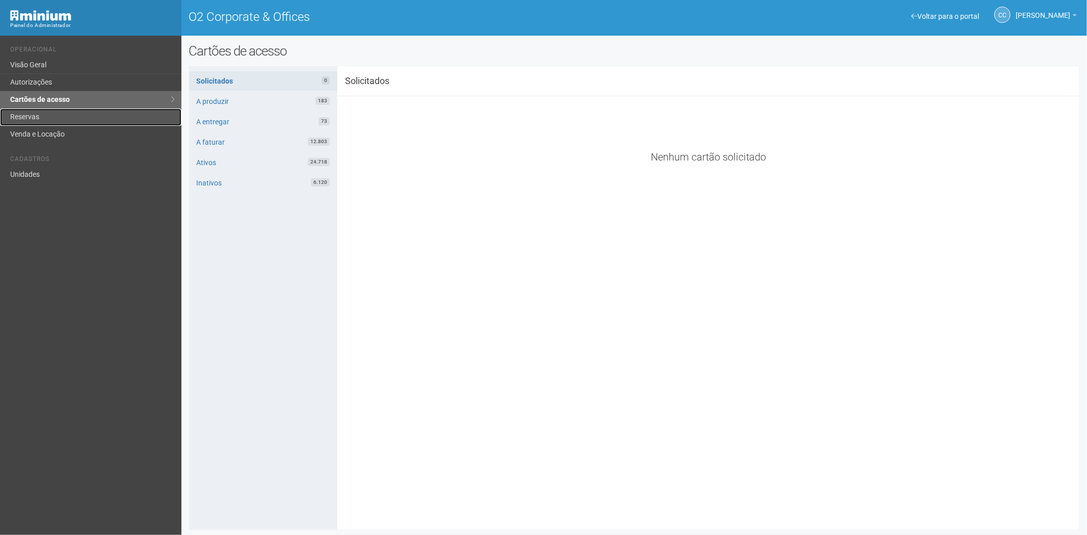
click at [64, 121] on link "Reservas" at bounding box center [90, 117] width 181 height 17
